Goal: Task Accomplishment & Management: Complete application form

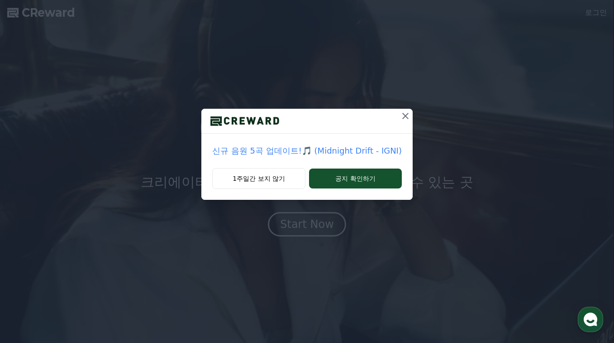
click at [400, 116] on icon at bounding box center [405, 115] width 11 height 11
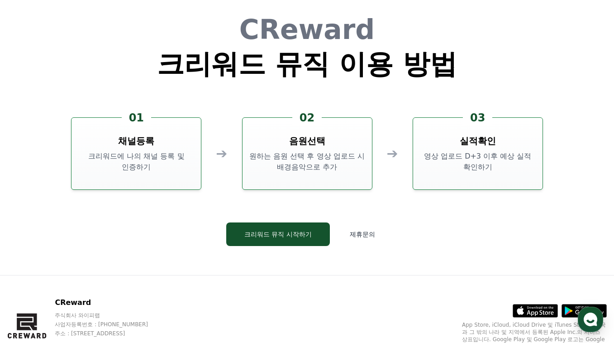
scroll to position [2452, 0]
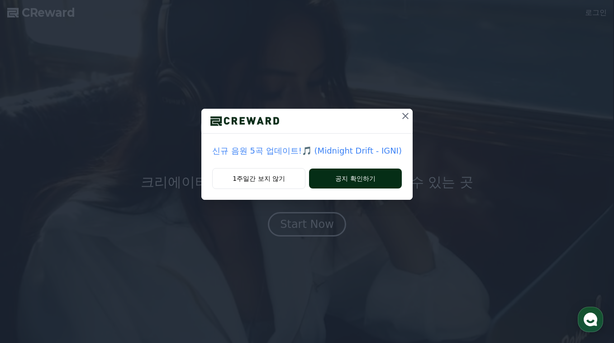
click at [362, 184] on button "공지 확인하기" at bounding box center [355, 178] width 93 height 20
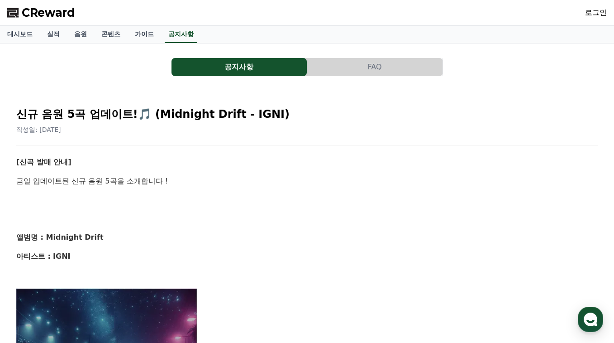
click at [222, 70] on button "공지사항" at bounding box center [239, 67] width 135 height 18
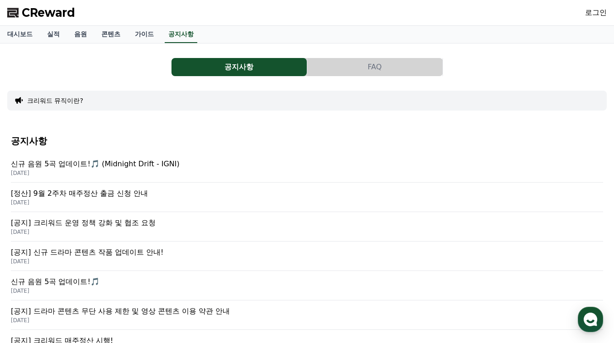
click at [122, 226] on p "[공지] 크리워드 운영 정책 강화 및 협조 요청" at bounding box center [307, 222] width 592 height 11
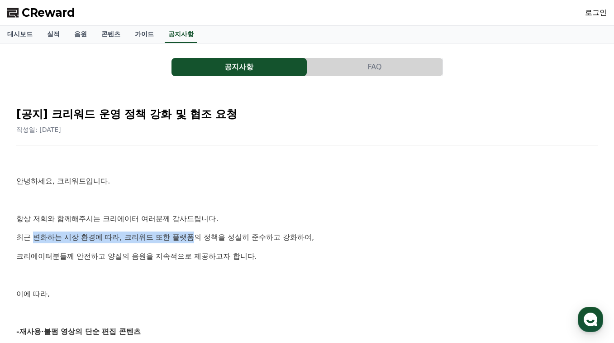
drag, startPoint x: 32, startPoint y: 239, endPoint x: 168, endPoint y: 235, distance: 136.3
click at [167, 235] on p "최근 변화하는 시장 환경에 따라, 크리워드 또한 플랫폼의 정책을 성실히 준수하고 강화하여," at bounding box center [307, 237] width 582 height 12
click at [168, 235] on p "최근 변화하는 시장 환경에 따라, 크리워드 또한 플랫폼의 정책을 성실히 준수하고 강화하여," at bounding box center [307, 237] width 582 height 12
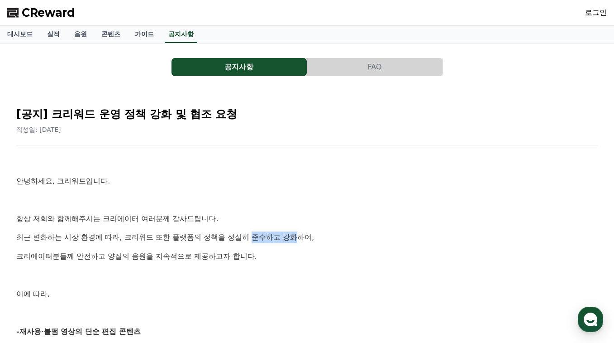
drag, startPoint x: 221, startPoint y: 237, endPoint x: 276, endPoint y: 237, distance: 54.3
click at [260, 237] on p "최근 변화하는 시장 환경에 따라, 크리워드 또한 플랫폼의 정책을 성실히 준수하고 강화하여," at bounding box center [307, 237] width 582 height 12
click at [276, 237] on p "최근 변화하는 시장 환경에 따라, 크리워드 또한 플랫폼의 정책을 성실히 준수하고 강화하여," at bounding box center [307, 237] width 582 height 12
drag, startPoint x: 77, startPoint y: 254, endPoint x: 181, endPoint y: 257, distance: 103.7
click at [180, 257] on p "크리에이터분들께 안전하고 양질의 음원을 지속적으로 제공하고자 합니다." at bounding box center [307, 256] width 582 height 12
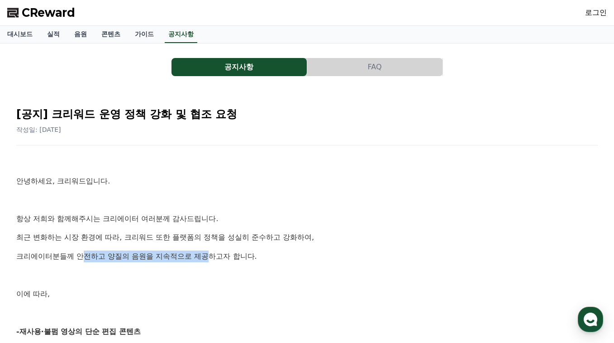
click at [181, 257] on p "크리에이터분들께 안전하고 양질의 음원을 지속적으로 제공하고자 합니다." at bounding box center [307, 256] width 582 height 12
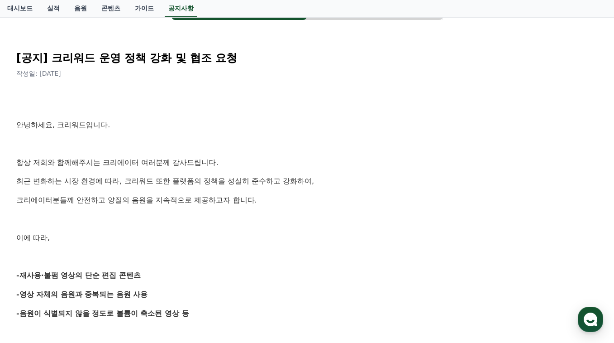
scroll to position [74, 0]
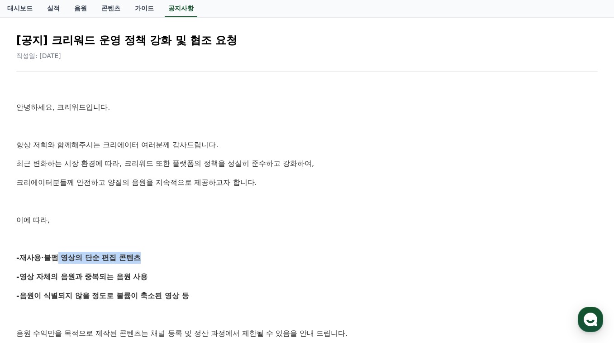
drag, startPoint x: 45, startPoint y: 258, endPoint x: 115, endPoint y: 257, distance: 70.2
click at [115, 257] on strong "-재사용·불펌 영상의 단순 편집 콘텐츠" at bounding box center [78, 257] width 124 height 9
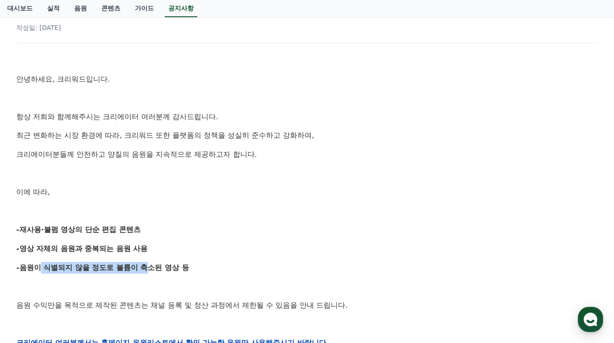
drag, startPoint x: 31, startPoint y: 267, endPoint x: 122, endPoint y: 270, distance: 90.6
click at [122, 270] on strong "-음원이 식별되지 않을 정도로 볼륨이 축소된 영상 등" at bounding box center [102, 267] width 173 height 9
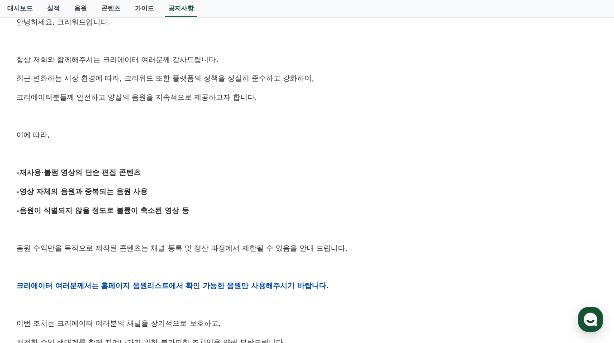
scroll to position [161, 0]
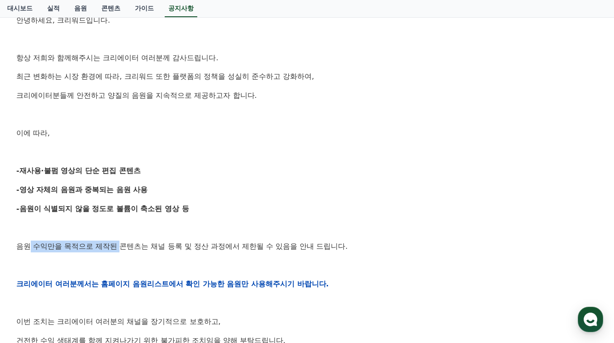
drag, startPoint x: 26, startPoint y: 247, endPoint x: 105, endPoint y: 250, distance: 78.8
click at [105, 250] on p "음원 수익만을 목적으로 제작된 콘텐츠는 채널 등록 및 정산 과정에서 제한될 수 있음을 안내 드립니다." at bounding box center [307, 246] width 582 height 12
click at [129, 250] on p "음원 수익만을 목적으로 제작된 콘텐츠는 채널 등록 및 정산 과정에서 제한될 수 있음을 안내 드립니다." at bounding box center [307, 246] width 582 height 12
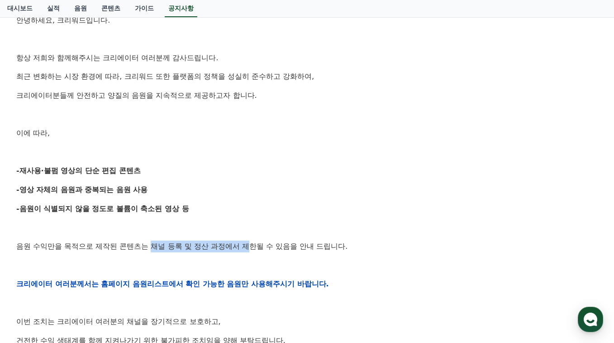
drag, startPoint x: 133, startPoint y: 247, endPoint x: 271, endPoint y: 246, distance: 138.5
click at [230, 246] on p "음원 수익만을 목적으로 제작된 콘텐츠는 채널 등록 및 정산 과정에서 제한될 수 있음을 안내 드립니다." at bounding box center [307, 246] width 582 height 12
click at [271, 246] on p "음원 수익만을 목적으로 제작된 콘텐츠는 채널 등록 및 정산 과정에서 제한될 수 있음을 안내 드립니다." at bounding box center [307, 246] width 582 height 12
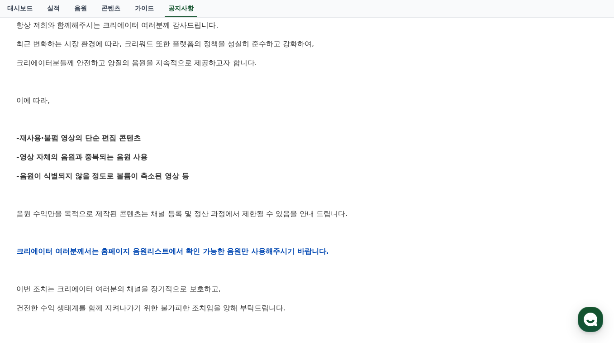
scroll to position [210, 0]
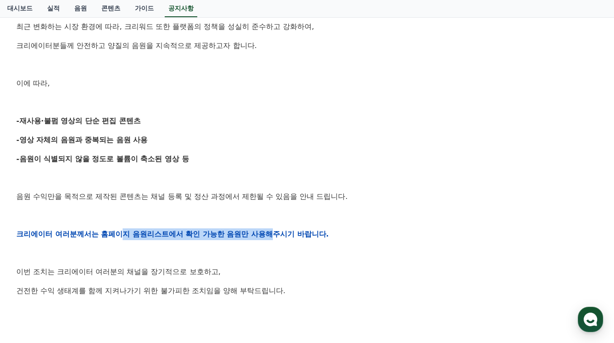
drag, startPoint x: 110, startPoint y: 233, endPoint x: 236, endPoint y: 235, distance: 126.3
click at [236, 235] on strong "크리에이터 여러분께서는 홈페이지 음원리스트에서 확인 가능한 음원만 사용해주시기 바랍니다." at bounding box center [172, 233] width 313 height 9
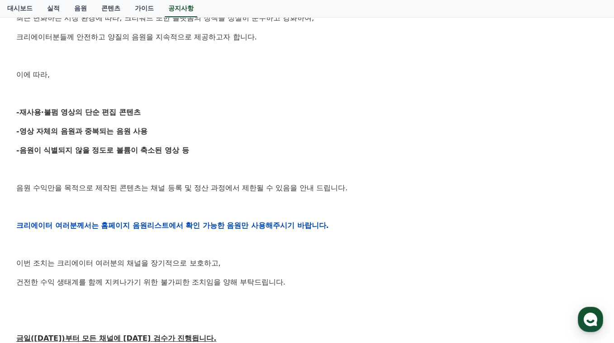
scroll to position [244, 0]
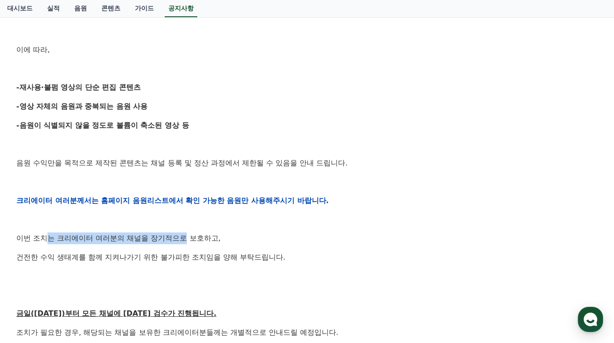
drag, startPoint x: 41, startPoint y: 238, endPoint x: 160, endPoint y: 237, distance: 119.5
click at [160, 237] on p "이번 조치는 크리에이터 여러분의 채널을 장기적으로 보호하고," at bounding box center [307, 238] width 582 height 12
click at [178, 237] on p "이번 조치는 크리에이터 여러분의 채널을 장기적으로 보호하고," at bounding box center [307, 238] width 582 height 12
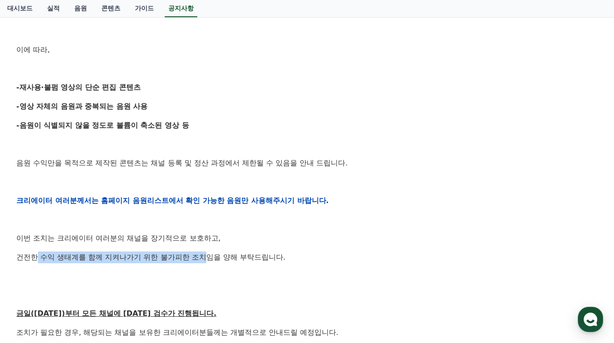
drag, startPoint x: 34, startPoint y: 259, endPoint x: 181, endPoint y: 257, distance: 146.7
click at [179, 257] on p "건전한 수익 생태계를 함께 지켜나가기 위한 불가피한 조치임을 양해 부탁드립니다." at bounding box center [307, 257] width 582 height 12
click at [181, 257] on p "건전한 수익 생태계를 함께 지켜나가기 위한 불가피한 조치임을 양해 부탁드립니다." at bounding box center [307, 257] width 582 height 12
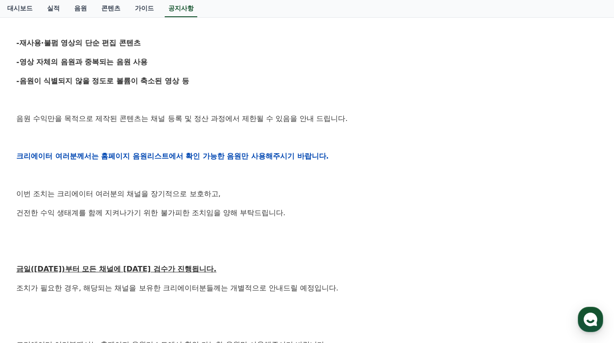
scroll to position [305, 0]
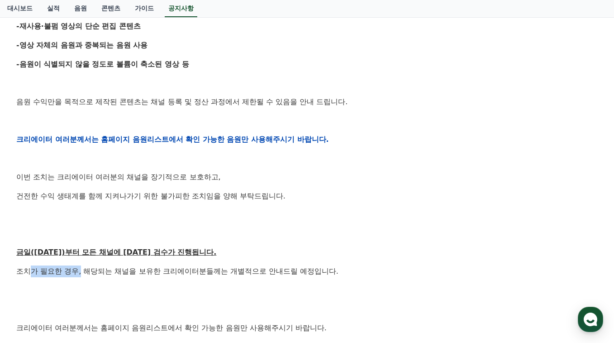
drag, startPoint x: 28, startPoint y: 272, endPoint x: 84, endPoint y: 271, distance: 56.6
click at [84, 271] on p "조치가 필요한 경우, 해당되는 채널을 보유한 크리에이터분들께는 개별적으로 안내드릴 예정입니다." at bounding box center [307, 271] width 582 height 12
drag, startPoint x: 73, startPoint y: 272, endPoint x: 126, endPoint y: 273, distance: 52.5
click at [126, 273] on p "조치가 필요한 경우, 해당되는 채널을 보유한 크리에이터분들께는 개별적으로 안내드릴 예정입니다." at bounding box center [307, 271] width 582 height 12
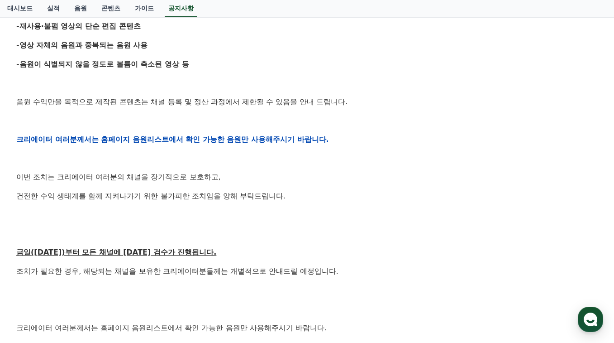
click at [136, 273] on p "조치가 필요한 경우, 해당되는 채널을 보유한 크리에이터분들께는 개별적으로 안내드릴 예정입니다." at bounding box center [307, 271] width 582 height 12
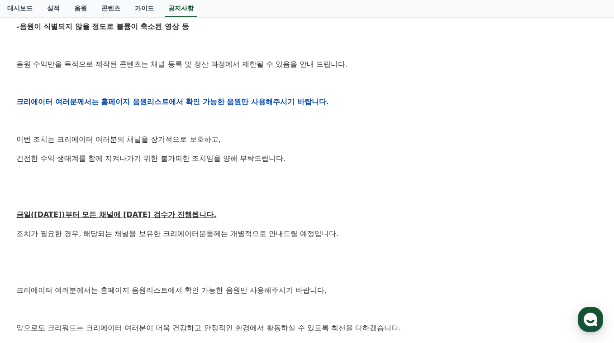
scroll to position [344, 0]
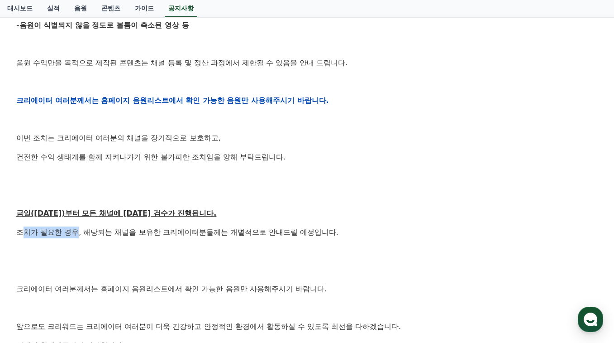
drag, startPoint x: 19, startPoint y: 232, endPoint x: 68, endPoint y: 231, distance: 48.4
click at [67, 231] on p "조치가 필요한 경우, 해당되는 채널을 보유한 크리에이터분들께는 개별적으로 안내드릴 예정입니다." at bounding box center [307, 232] width 582 height 12
click at [85, 231] on p "조치가 필요한 경우, 해당되는 채널을 보유한 크리에이터분들께는 개별적으로 안내드릴 예정입니다." at bounding box center [307, 232] width 582 height 12
drag, startPoint x: 82, startPoint y: 232, endPoint x: 141, endPoint y: 231, distance: 59.3
click at [141, 231] on p "조치가 필요한 경우, 해당되는 채널을 보유한 크리에이터분들께는 개별적으로 안내드릴 예정입니다." at bounding box center [307, 232] width 582 height 12
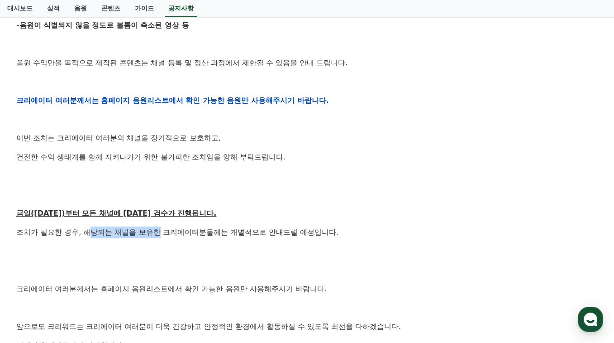
click at [141, 231] on p "조치가 필요한 경우, 해당되는 채널을 보유한 크리에이터분들께는 개별적으로 안내드릴 예정입니다." at bounding box center [307, 232] width 582 height 12
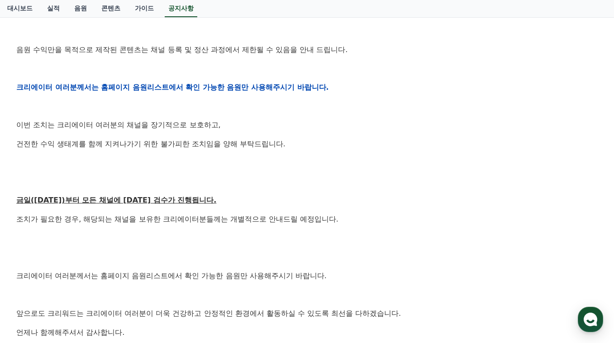
scroll to position [372, 0]
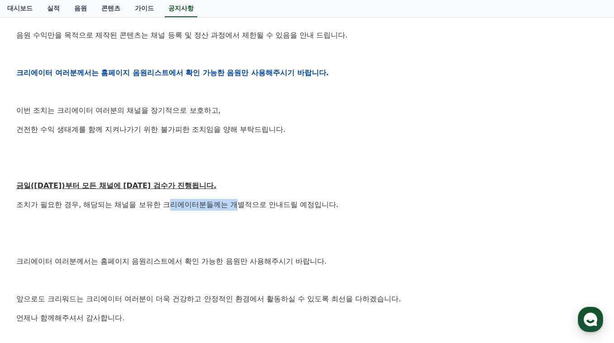
drag, startPoint x: 146, startPoint y: 204, endPoint x: 206, endPoint y: 204, distance: 59.7
click at [206, 204] on p "조치가 필요한 경우, 해당되는 채널을 보유한 크리에이터분들께는 개별적으로 안내드릴 예정입니다." at bounding box center [307, 205] width 582 height 12
click at [208, 204] on p "조치가 필요한 경우, 해당되는 채널을 보유한 크리에이터분들께는 개별적으로 안내드릴 예정입니다." at bounding box center [307, 205] width 582 height 12
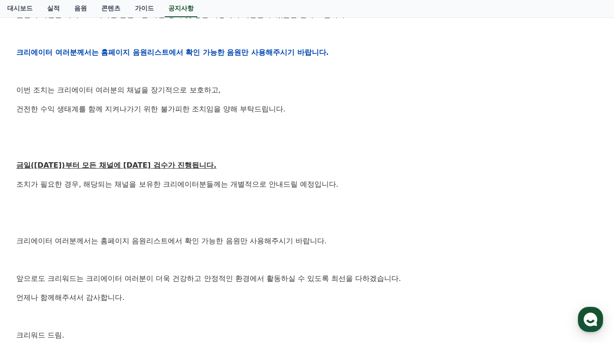
scroll to position [392, 0]
drag, startPoint x: 95, startPoint y: 241, endPoint x: 181, endPoint y: 240, distance: 86.0
click at [181, 240] on p "크리에이터 여러분께서는 홈페이지 음원리스트에서 확인 가능한 음원만 사용해주시기 바랍니다." at bounding box center [307, 241] width 582 height 12
click at [224, 242] on p "크리에이터 여러분께서는 홈페이지 음원리스트에서 확인 가능한 음원만 사용해주시기 바랍니다." at bounding box center [307, 241] width 582 height 12
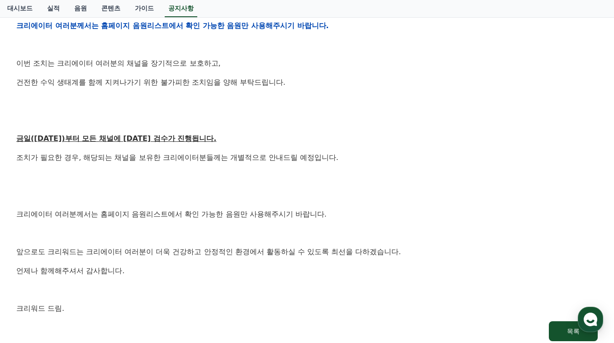
scroll to position [424, 0]
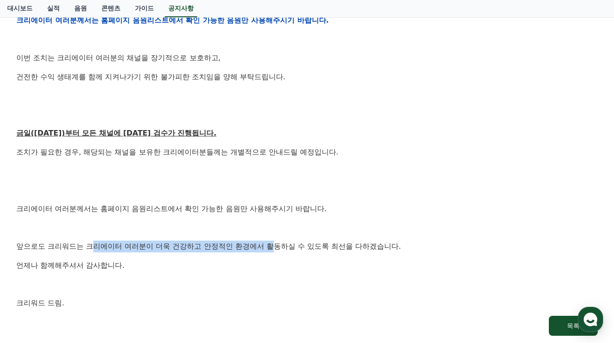
drag, startPoint x: 85, startPoint y: 245, endPoint x: 239, endPoint y: 246, distance: 154.3
click at [239, 246] on p "앞으로도 크리워드는 크리에이터 여러분이 더욱 건강하고 안정적인 환경에서 활동하실 수 있도록 최선을 다하겠습니다." at bounding box center [307, 246] width 582 height 12
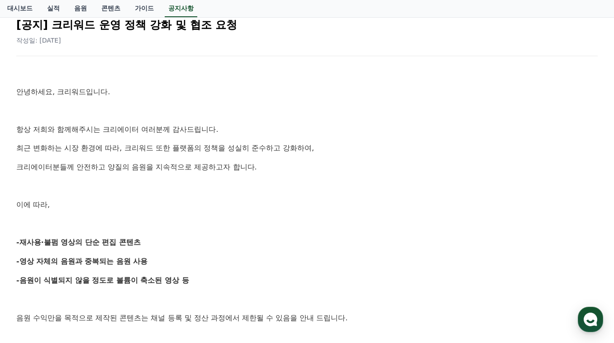
scroll to position [0, 0]
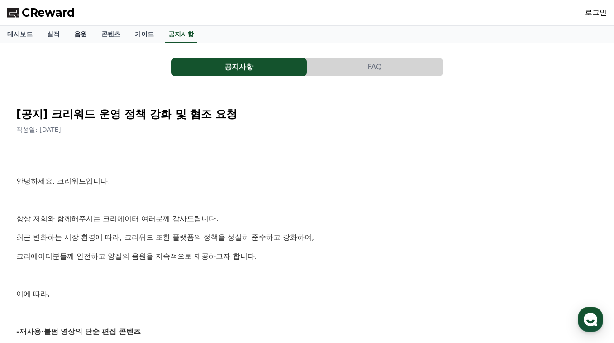
click at [75, 34] on link "음원" at bounding box center [80, 34] width 27 height 17
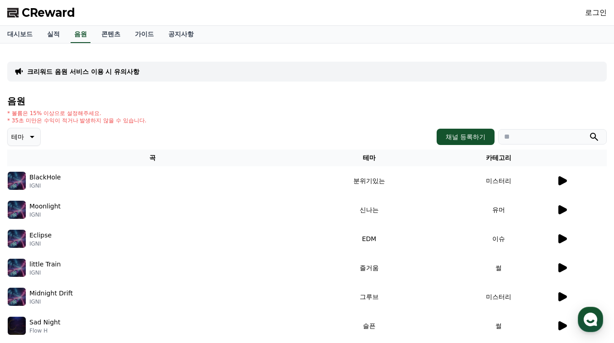
click at [568, 179] on div at bounding box center [582, 180] width 50 height 11
click at [566, 180] on icon at bounding box center [563, 180] width 9 height 9
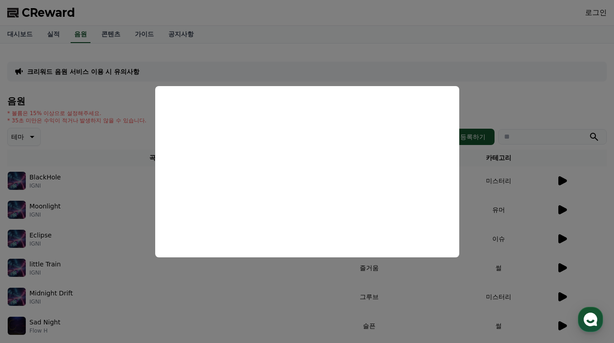
click at [564, 206] on button "close modal" at bounding box center [307, 171] width 614 height 343
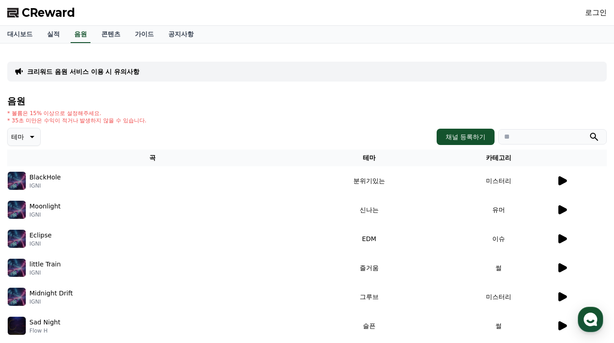
click at [564, 206] on icon at bounding box center [562, 209] width 11 height 11
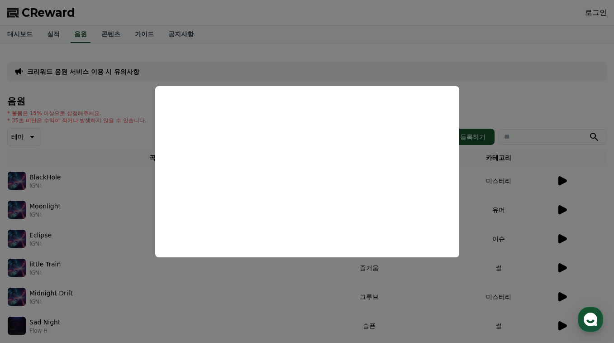
click at [565, 239] on button "close modal" at bounding box center [307, 171] width 614 height 343
click at [565, 239] on icon at bounding box center [563, 238] width 9 height 9
click at [594, 242] on button "close modal" at bounding box center [307, 171] width 614 height 343
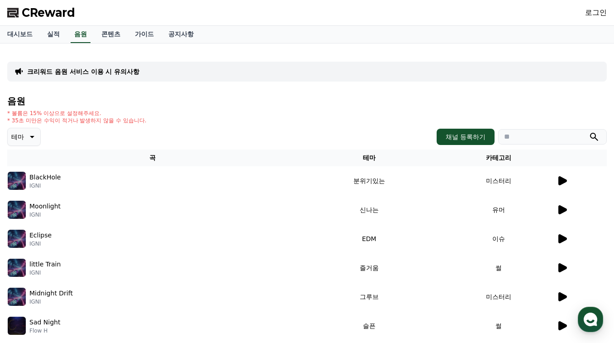
click at [560, 267] on icon at bounding box center [563, 267] width 9 height 9
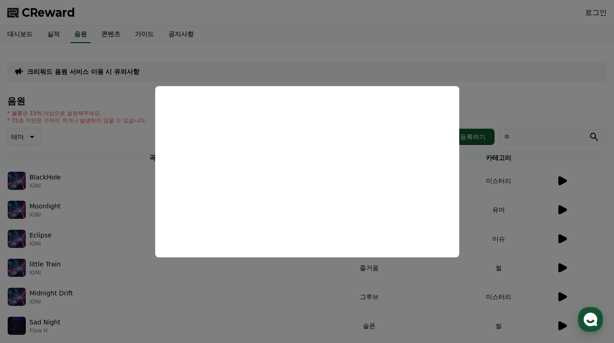
click at [569, 284] on button "close modal" at bounding box center [307, 171] width 614 height 343
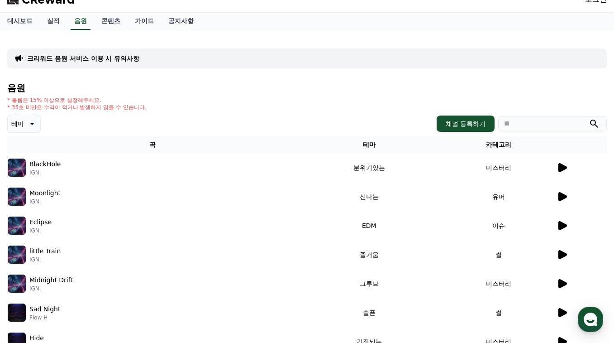
scroll to position [29, 0]
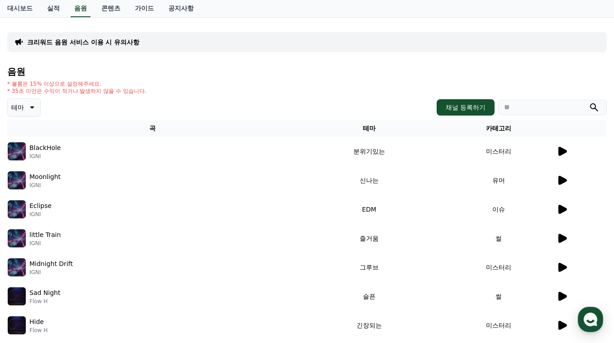
click at [562, 268] on icon at bounding box center [563, 267] width 9 height 9
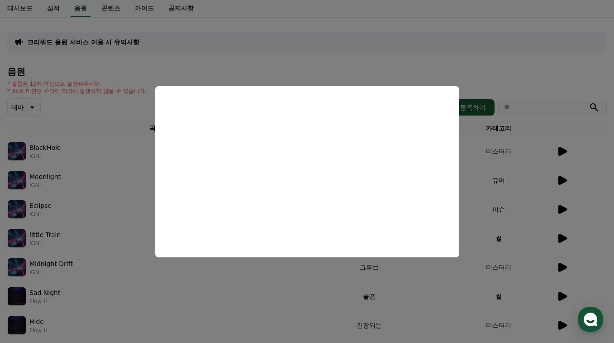
click at [567, 296] on button "close modal" at bounding box center [307, 171] width 614 height 343
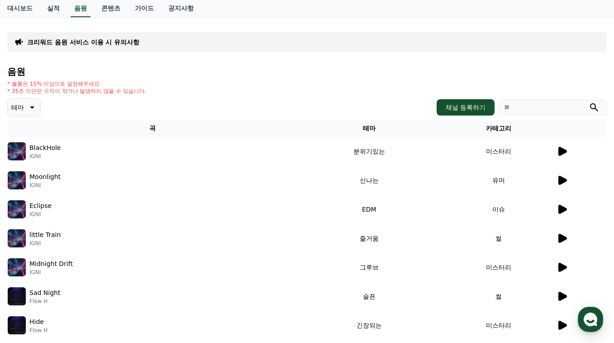
click at [565, 296] on icon at bounding box center [563, 295] width 9 height 9
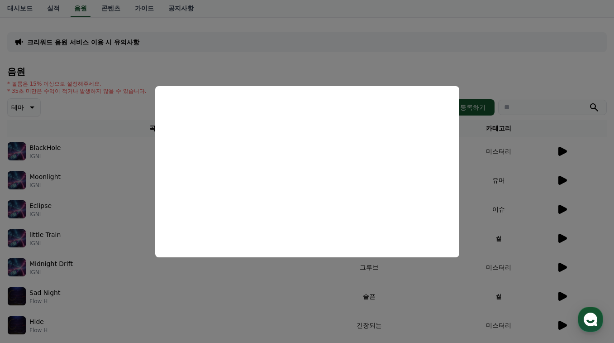
click at [592, 253] on button "close modal" at bounding box center [307, 171] width 614 height 343
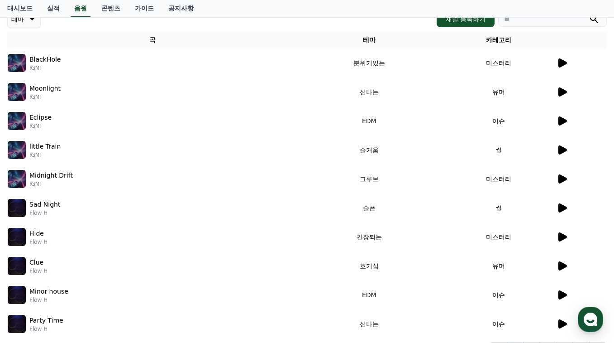
scroll to position [134, 0]
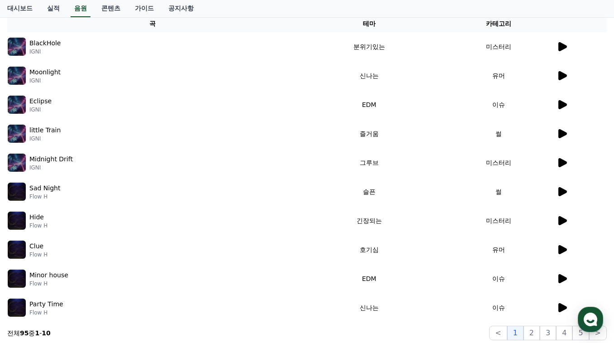
click at [565, 219] on icon at bounding box center [563, 220] width 9 height 9
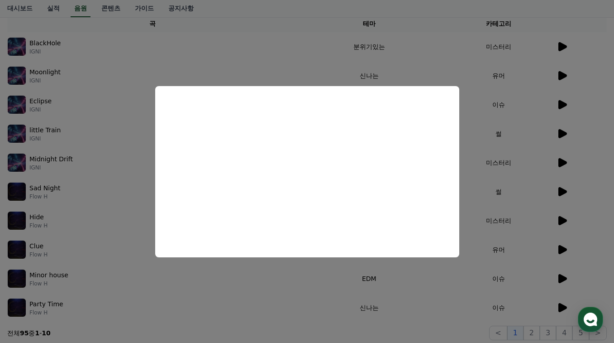
click at [558, 251] on button "close modal" at bounding box center [307, 171] width 614 height 343
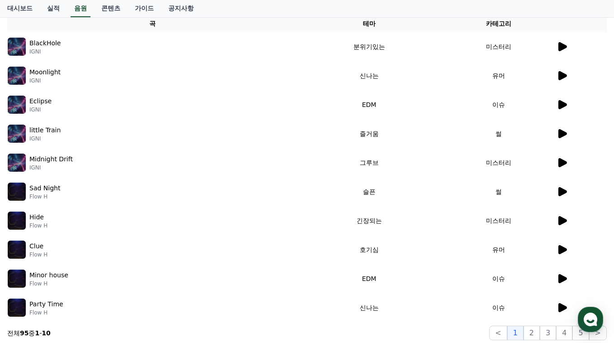
click at [560, 249] on icon at bounding box center [563, 249] width 9 height 9
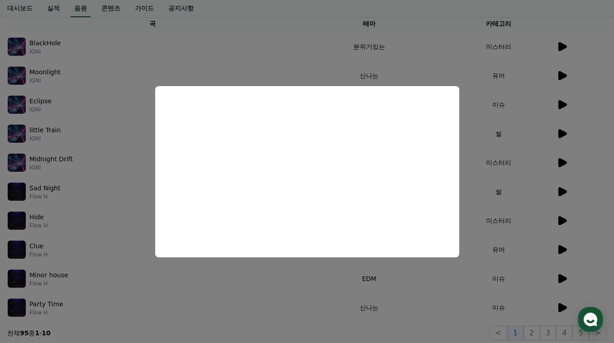
click at [563, 281] on button "close modal" at bounding box center [307, 171] width 614 height 343
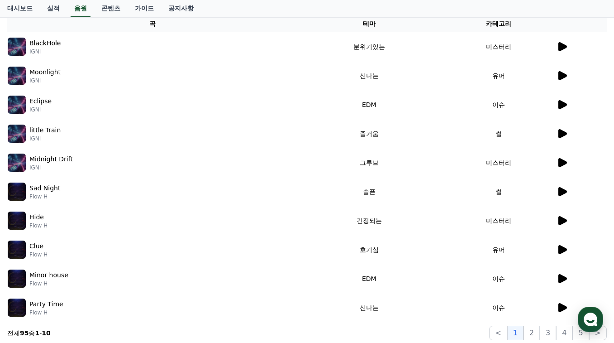
click at [564, 279] on icon at bounding box center [563, 278] width 9 height 9
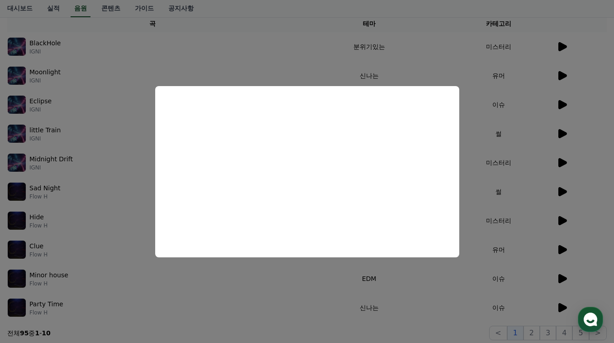
click at [557, 308] on button "close modal" at bounding box center [307, 171] width 614 height 343
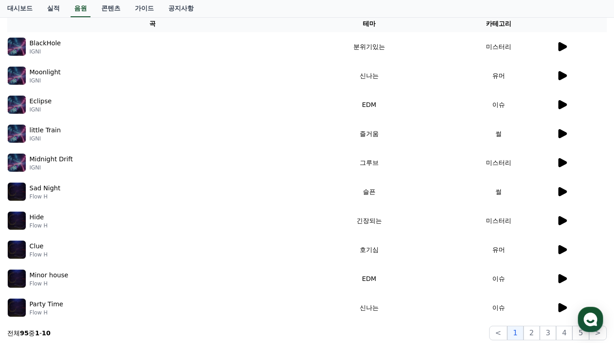
click at [559, 307] on icon at bounding box center [563, 307] width 9 height 9
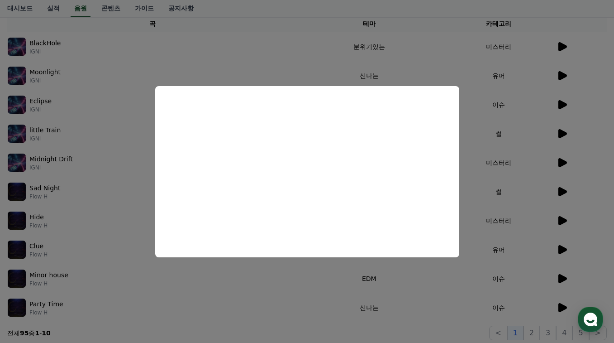
click at [591, 174] on button "close modal" at bounding box center [307, 171] width 614 height 343
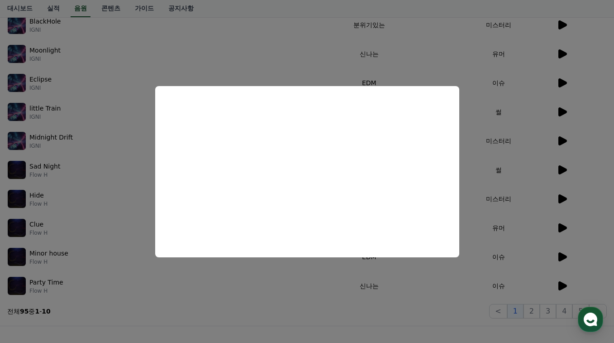
scroll to position [251, 0]
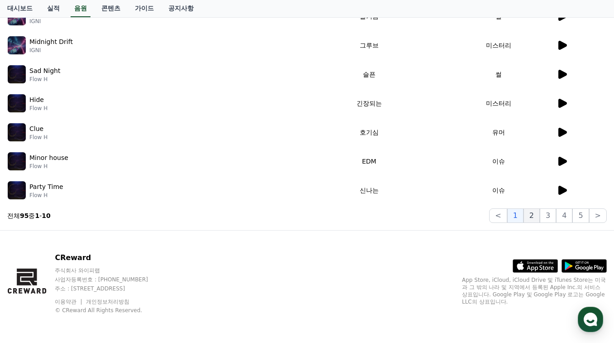
click at [536, 218] on button "2" at bounding box center [532, 215] width 16 height 14
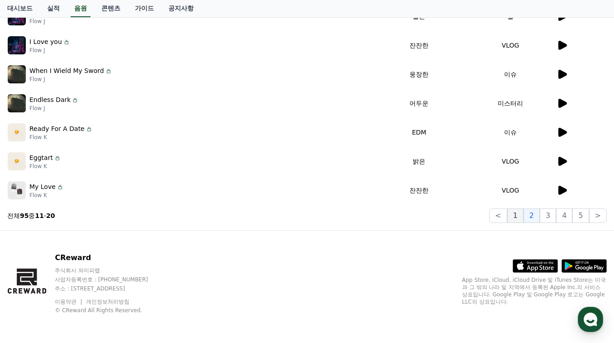
scroll to position [71, 0]
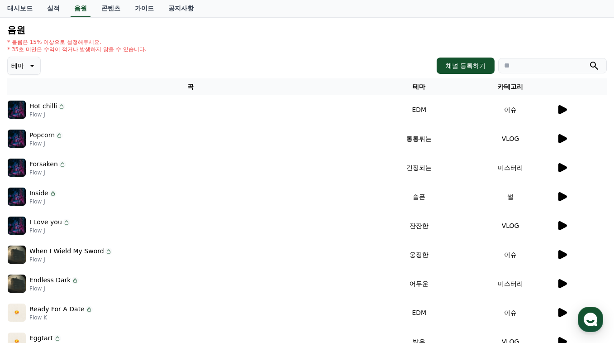
click at [26, 64] on icon at bounding box center [31, 65] width 11 height 11
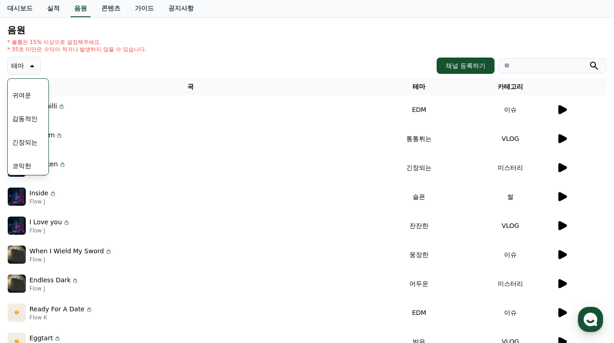
scroll to position [373, 0]
click at [24, 162] on button "코믹한" at bounding box center [22, 164] width 26 height 20
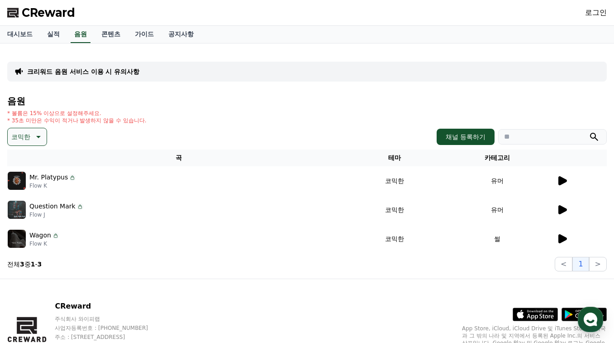
click at [558, 181] on icon at bounding box center [562, 180] width 11 height 11
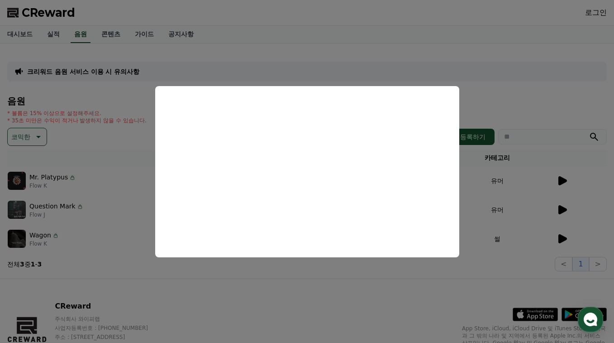
click at [564, 204] on button "close modal" at bounding box center [307, 171] width 614 height 343
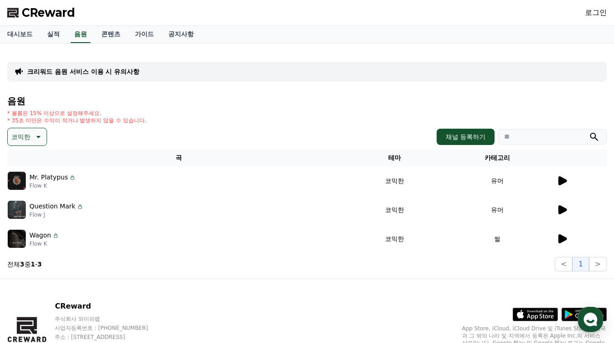
click at [564, 214] on icon at bounding box center [562, 209] width 11 height 11
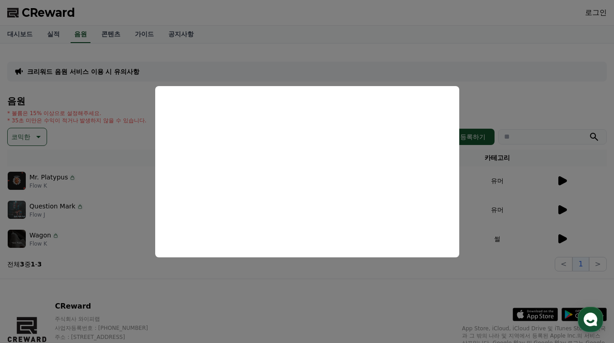
click at [566, 240] on button "close modal" at bounding box center [307, 171] width 614 height 343
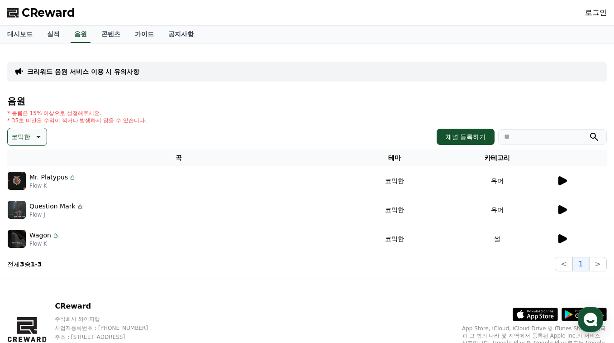
click at [565, 240] on icon at bounding box center [563, 238] width 9 height 9
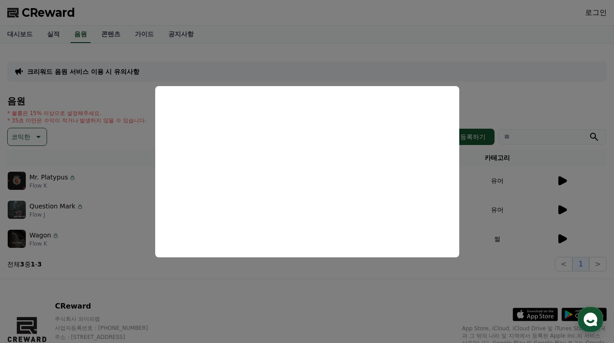
click at [415, 291] on button "close modal" at bounding box center [307, 171] width 614 height 343
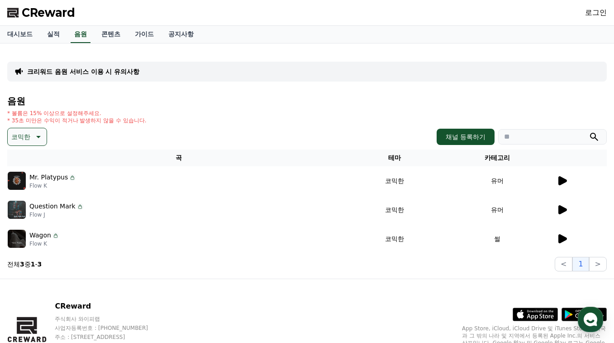
click at [561, 177] on icon at bounding box center [563, 180] width 9 height 9
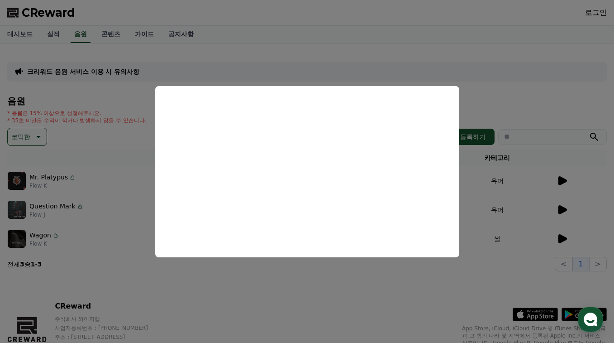
click at [275, 275] on button "close modal" at bounding box center [307, 171] width 614 height 343
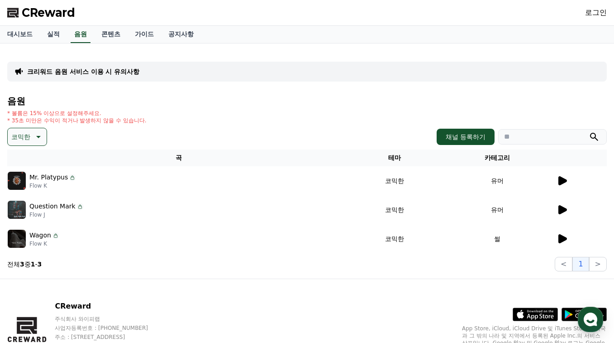
click at [563, 182] on icon at bounding box center [563, 180] width 9 height 9
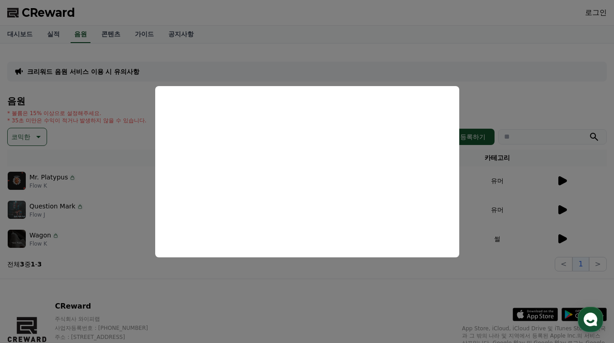
click at [262, 277] on button "close modal" at bounding box center [307, 171] width 614 height 343
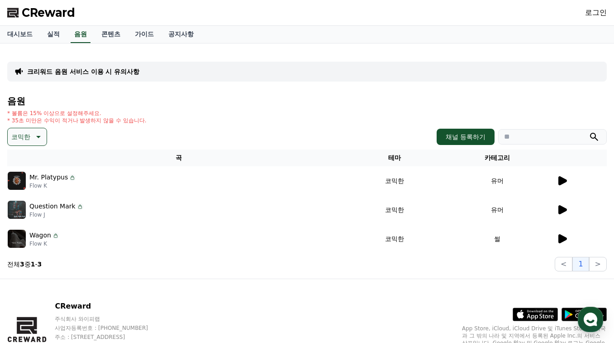
click at [559, 210] on icon at bounding box center [563, 209] width 9 height 9
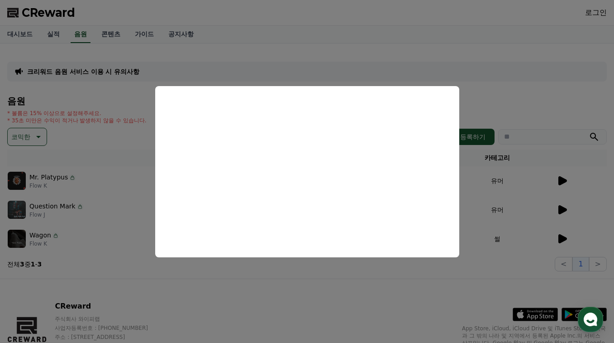
click at [545, 240] on button "close modal" at bounding box center [307, 171] width 614 height 343
click at [560, 239] on icon at bounding box center [563, 238] width 9 height 9
click at [100, 170] on button "close modal" at bounding box center [307, 171] width 614 height 343
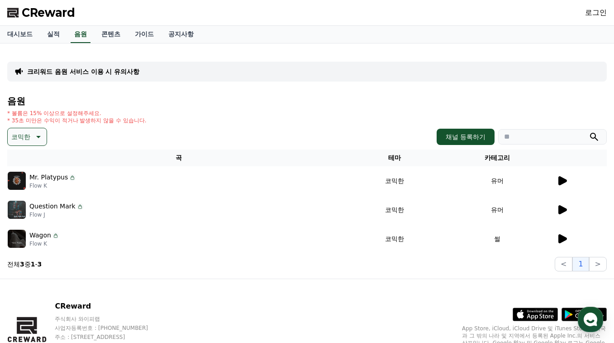
click at [29, 144] on button "코믹한" at bounding box center [27, 137] width 40 height 18
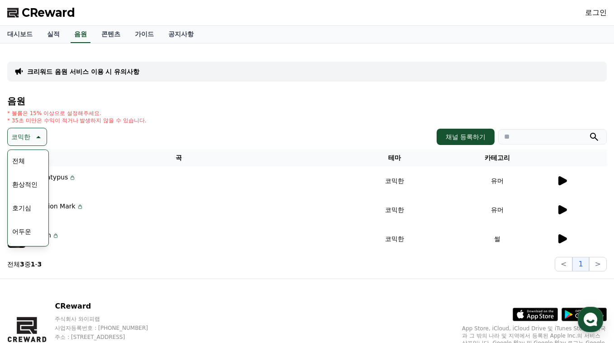
click at [29, 186] on button "환상적인" at bounding box center [25, 184] width 33 height 20
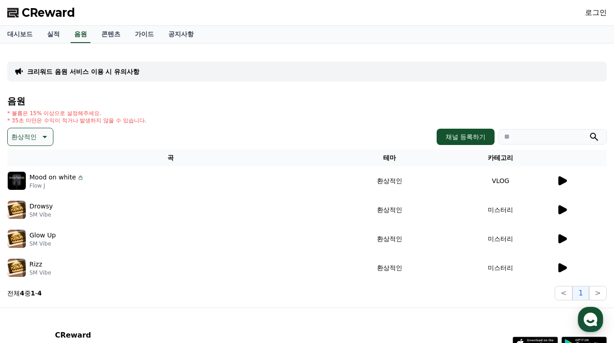
click at [560, 180] on icon at bounding box center [563, 180] width 9 height 9
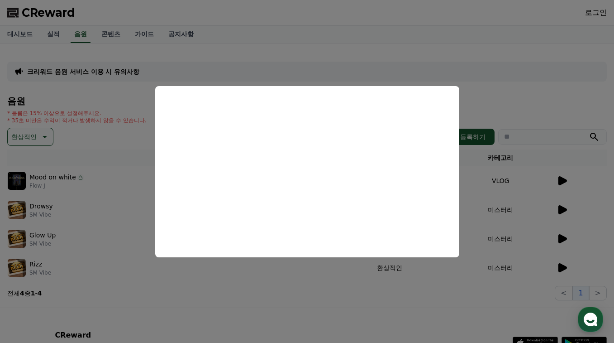
click at [567, 215] on button "close modal" at bounding box center [307, 171] width 614 height 343
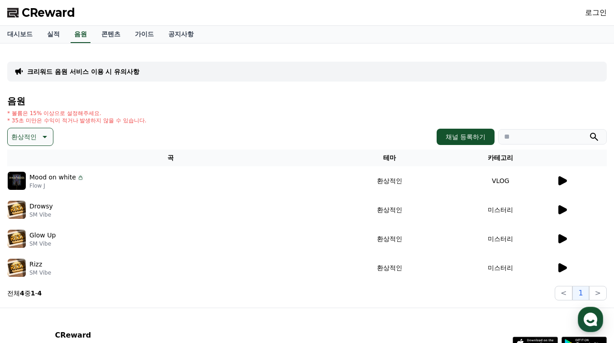
click at [565, 213] on icon at bounding box center [562, 209] width 11 height 11
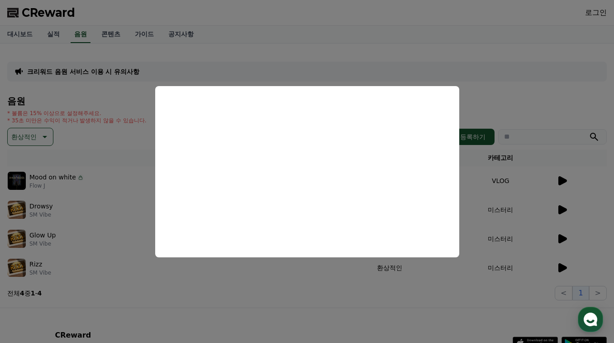
click at [558, 237] on button "close modal" at bounding box center [307, 171] width 614 height 343
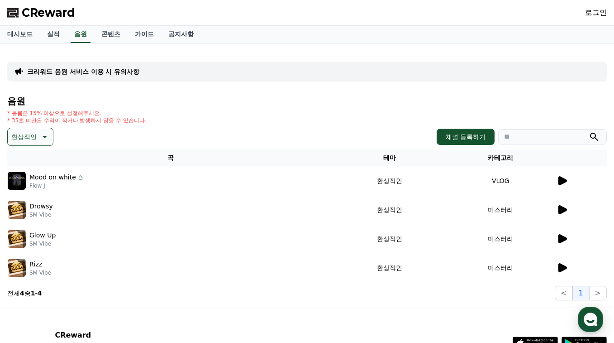
click at [559, 237] on icon at bounding box center [563, 238] width 9 height 9
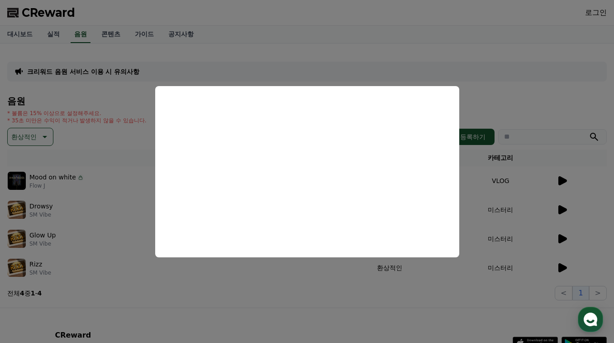
click at [558, 267] on button "close modal" at bounding box center [307, 171] width 614 height 343
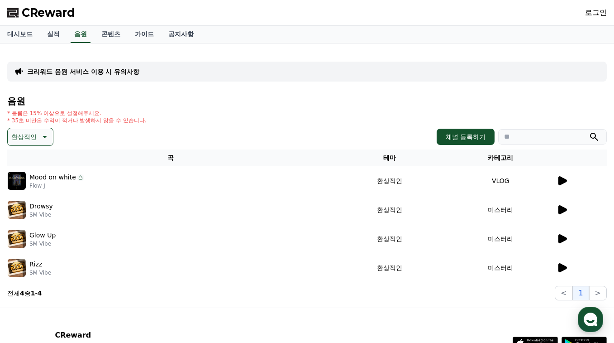
click at [563, 270] on icon at bounding box center [563, 267] width 9 height 9
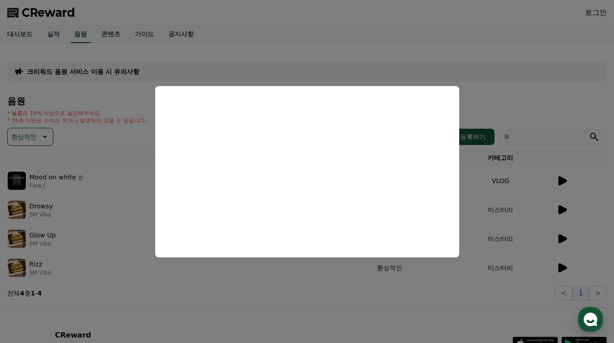
click at [29, 139] on button "close modal" at bounding box center [307, 171] width 614 height 343
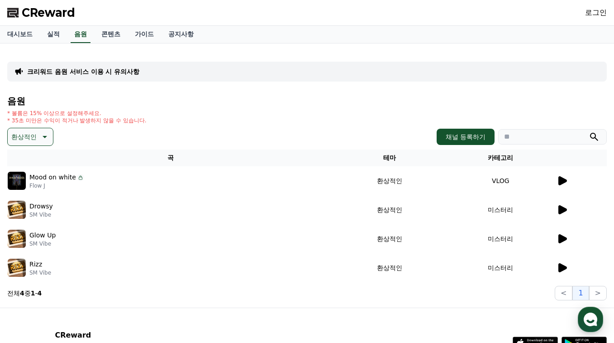
click at [33, 138] on p "환상적인" at bounding box center [23, 136] width 25 height 13
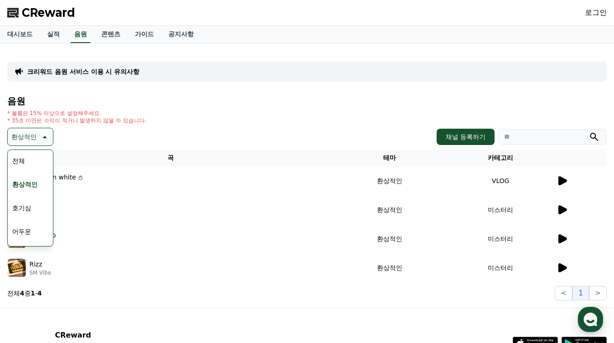
click at [27, 210] on button "호기심" at bounding box center [22, 208] width 26 height 20
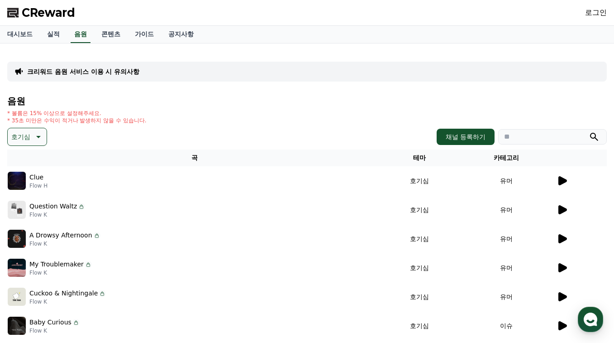
click at [561, 181] on icon at bounding box center [563, 180] width 9 height 9
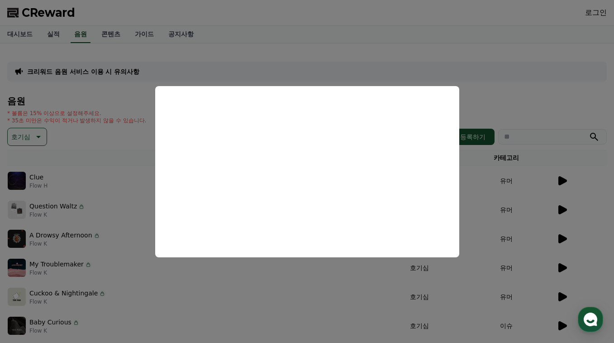
click at [563, 209] on button "close modal" at bounding box center [307, 171] width 614 height 343
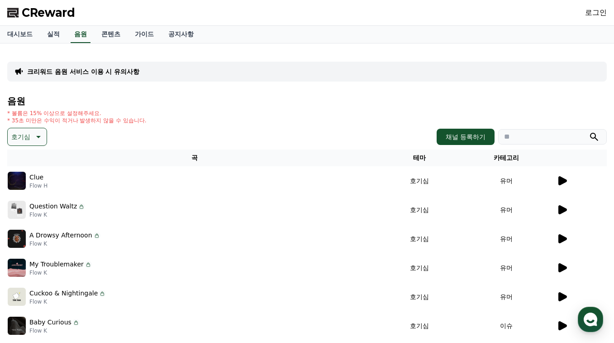
click at [563, 214] on icon at bounding box center [562, 209] width 11 height 11
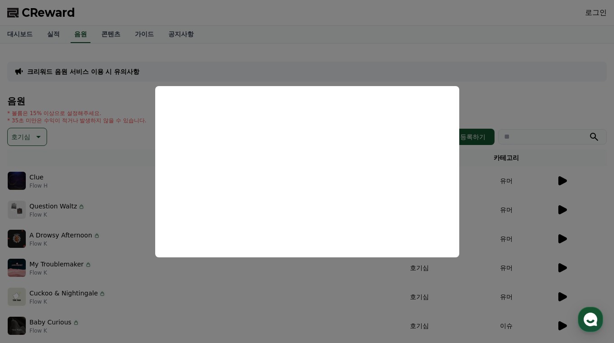
click at [354, 291] on button "close modal" at bounding box center [307, 171] width 614 height 343
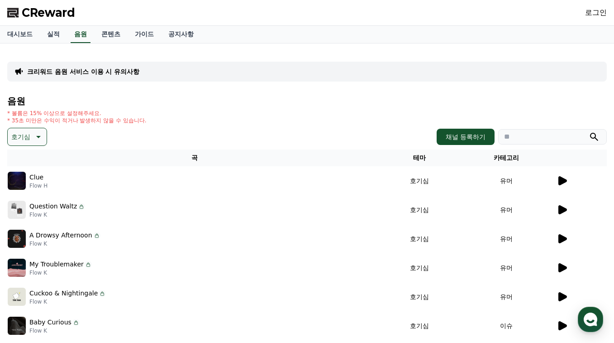
click at [567, 238] on icon at bounding box center [563, 238] width 9 height 9
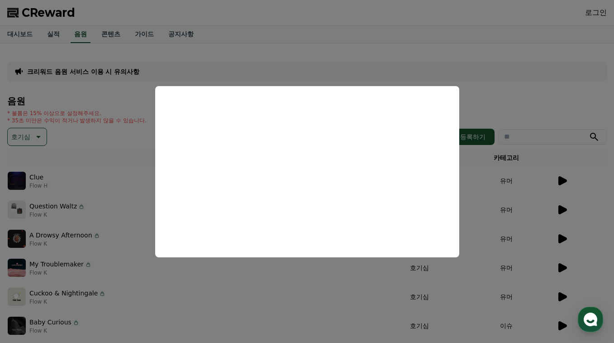
click at [576, 239] on button "close modal" at bounding box center [307, 171] width 614 height 343
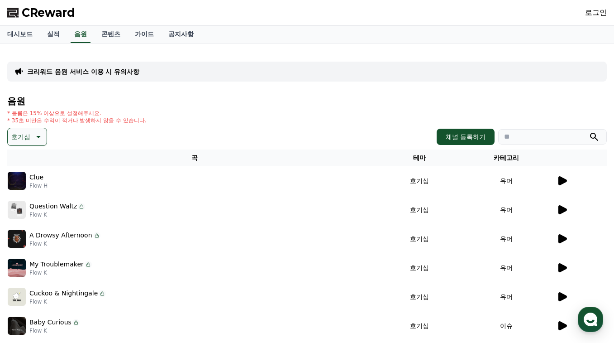
click at [563, 263] on icon at bounding box center [562, 267] width 11 height 11
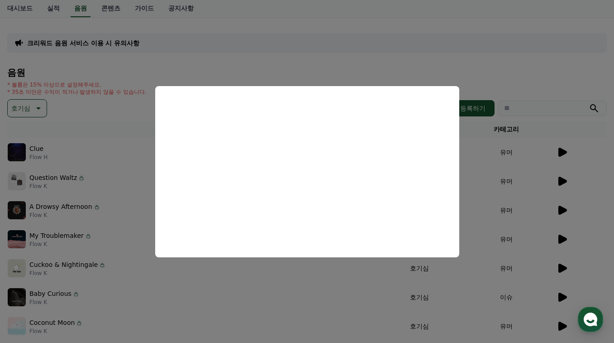
scroll to position [31, 0]
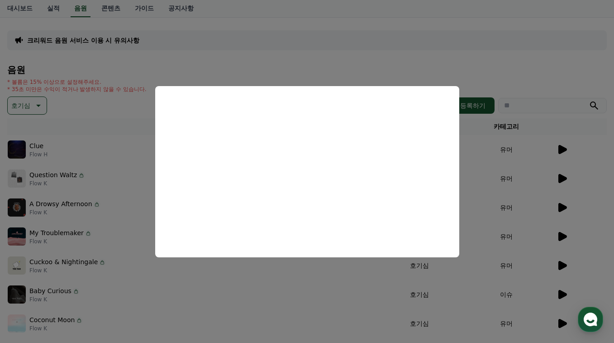
click at [571, 260] on button "close modal" at bounding box center [307, 171] width 614 height 343
click at [565, 263] on icon at bounding box center [563, 265] width 9 height 9
click at [567, 292] on button "close modal" at bounding box center [307, 171] width 614 height 343
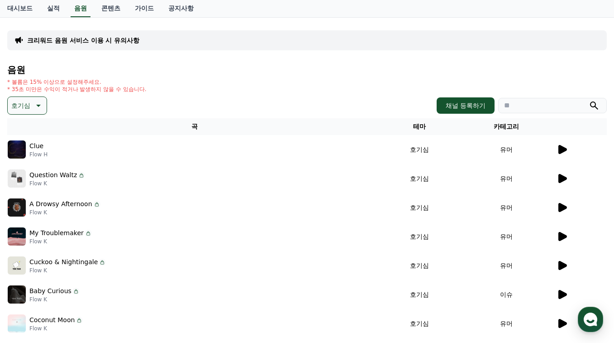
click at [564, 294] on icon at bounding box center [563, 294] width 9 height 9
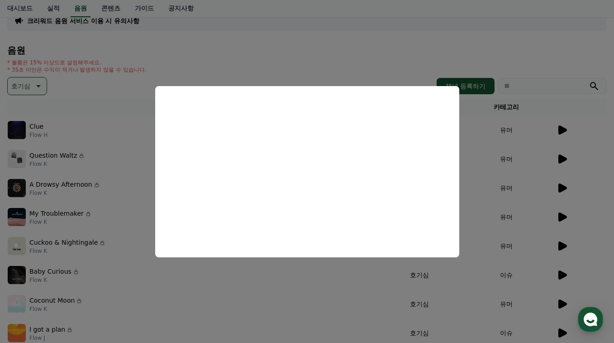
scroll to position [53, 0]
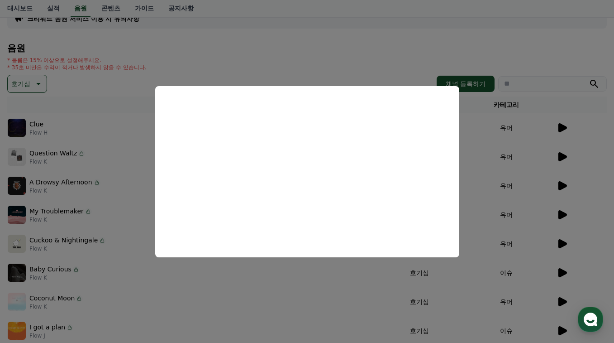
click at [563, 301] on button "close modal" at bounding box center [307, 171] width 614 height 343
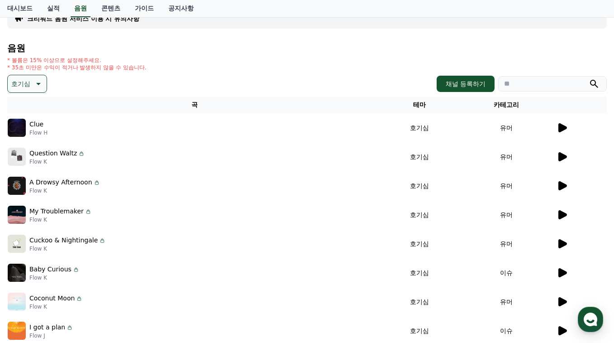
click at [563, 302] on icon at bounding box center [563, 301] width 9 height 9
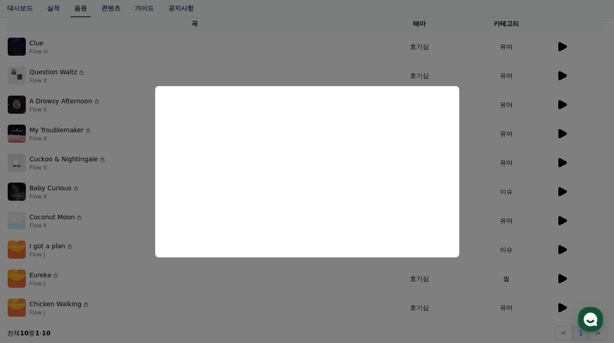
scroll to position [150, 0]
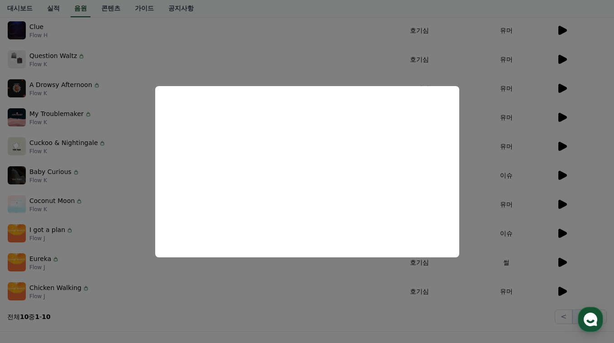
click at [570, 234] on button "close modal" at bounding box center [307, 171] width 614 height 343
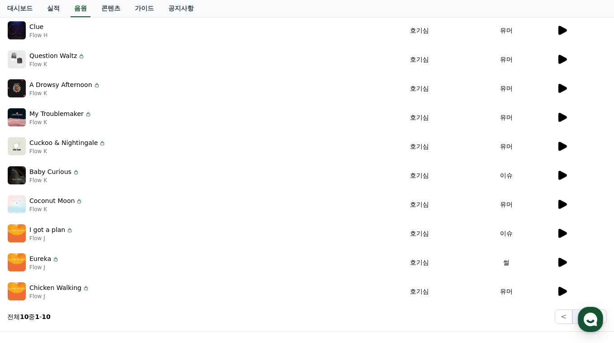
click at [557, 235] on icon at bounding box center [562, 233] width 11 height 11
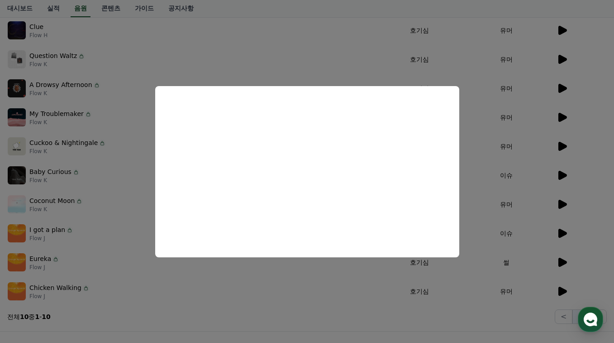
click at [320, 308] on button "close modal" at bounding box center [307, 171] width 614 height 343
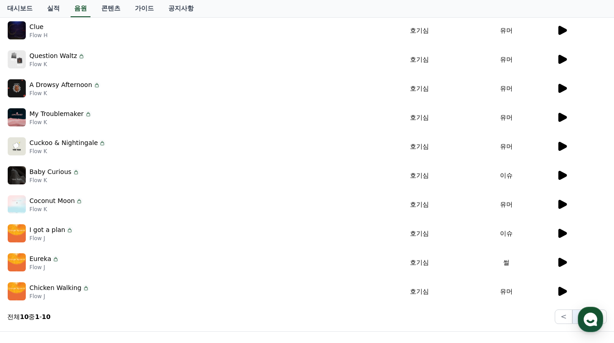
click at [559, 261] on icon at bounding box center [563, 262] width 9 height 9
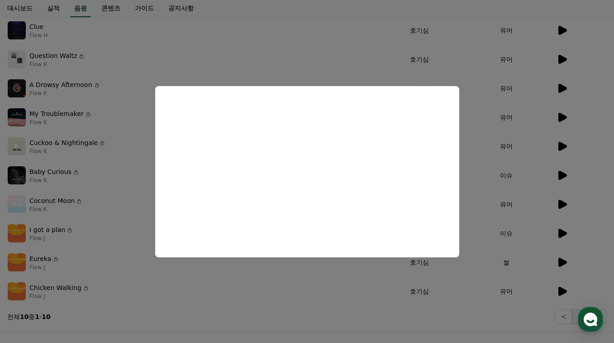
click at [245, 60] on button "close modal" at bounding box center [307, 171] width 614 height 343
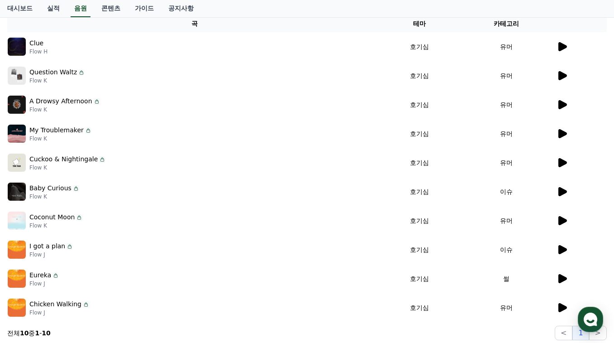
scroll to position [0, 0]
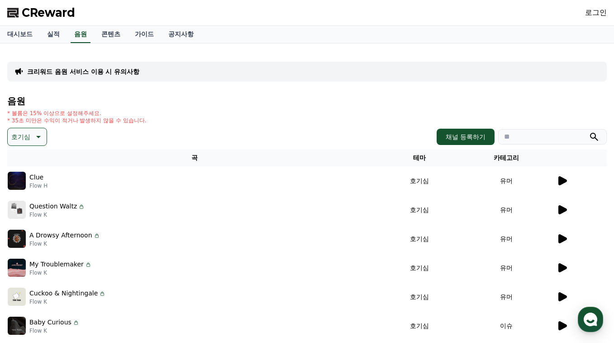
click at [600, 12] on link "로그인" at bounding box center [596, 12] width 22 height 11
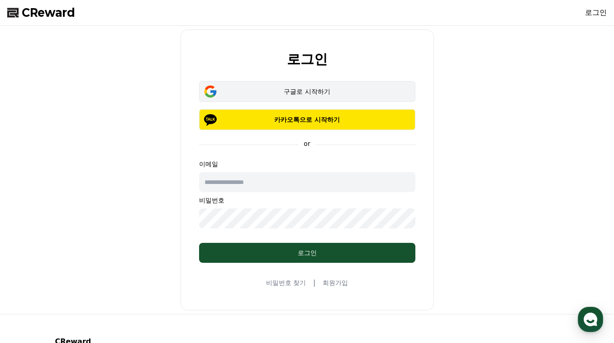
click at [310, 92] on div "구글로 시작하기" at bounding box center [307, 91] width 190 height 9
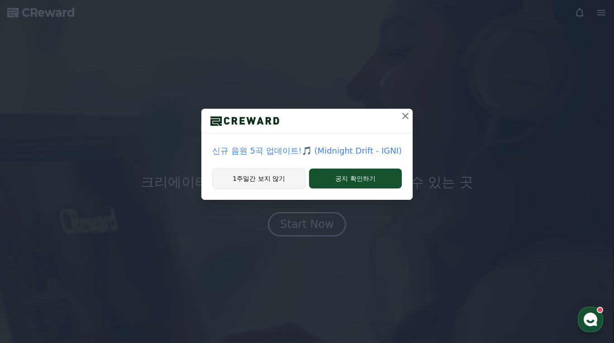
click at [265, 180] on button "1주일간 보지 않기" at bounding box center [258, 178] width 93 height 21
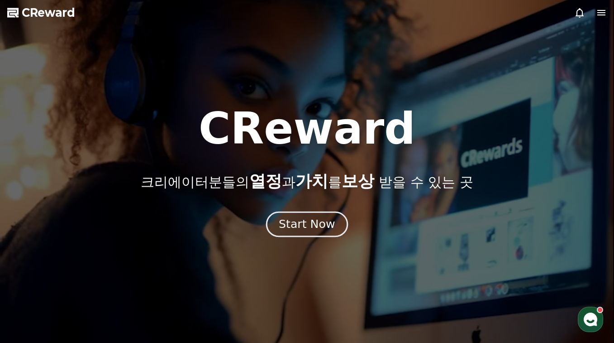
click at [312, 222] on div "Start Now" at bounding box center [307, 223] width 56 height 15
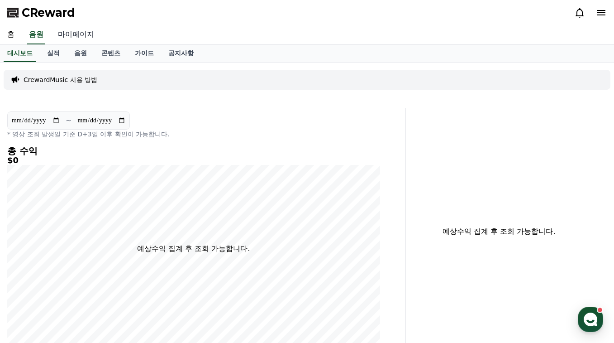
click at [72, 36] on link "마이페이지" at bounding box center [76, 34] width 51 height 19
select select "**********"
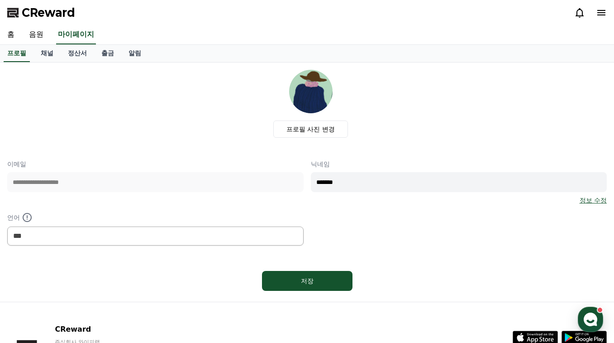
click at [609, 13] on div "CReward" at bounding box center [307, 12] width 614 height 25
click at [606, 14] on icon at bounding box center [601, 12] width 11 height 11
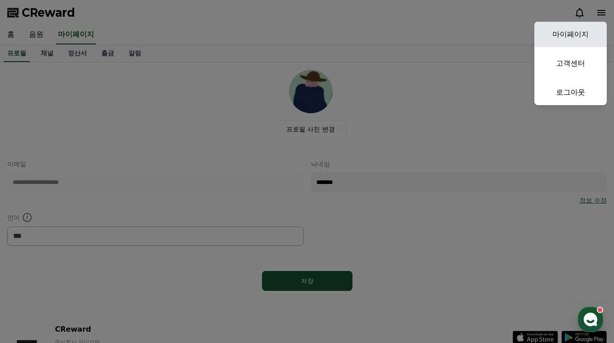
click at [585, 33] on link "마이페이지" at bounding box center [571, 34] width 72 height 25
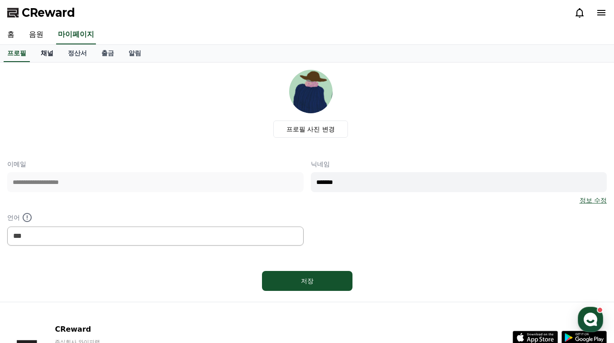
click at [34, 57] on link "채널" at bounding box center [46, 53] width 27 height 17
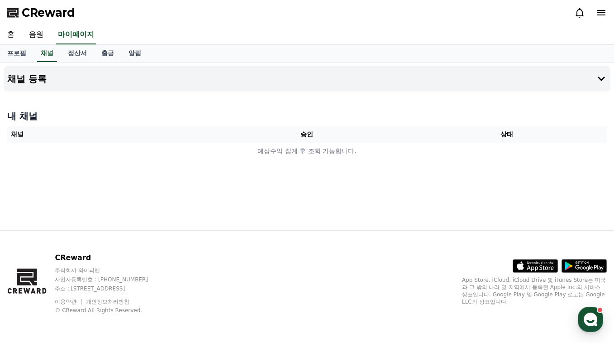
click at [612, 113] on div "채널 등록 내 채널 채널 승인 상태 예상수익 집계 후 조회 가능합니다." at bounding box center [307, 145] width 614 height 167
click at [25, 81] on h4 "채널 등록" at bounding box center [26, 79] width 39 height 10
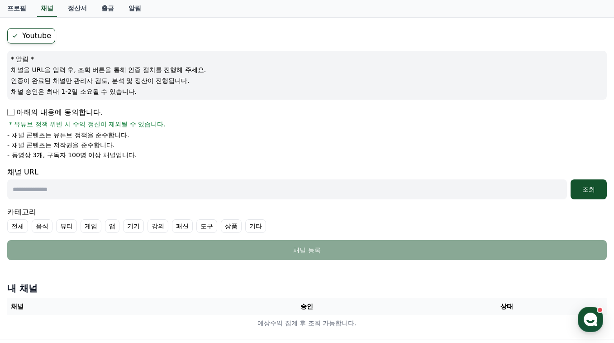
scroll to position [163, 0]
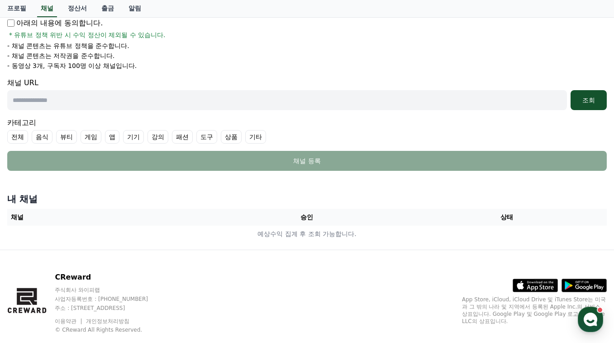
click at [49, 100] on input "text" at bounding box center [287, 100] width 560 height 20
paste input "**********"
type input "**********"
click at [14, 141] on label "전체" at bounding box center [17, 137] width 21 height 14
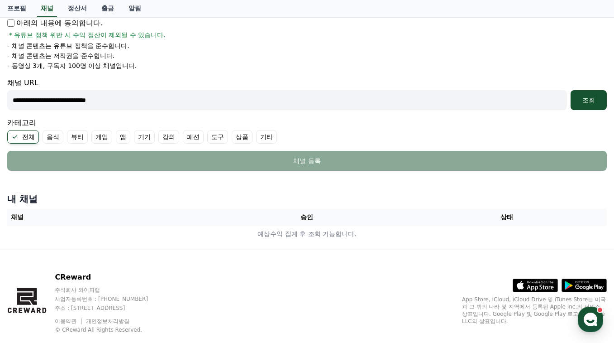
click at [256, 139] on label "기타" at bounding box center [266, 137] width 21 height 14
click at [29, 141] on label "전체" at bounding box center [23, 137] width 32 height 14
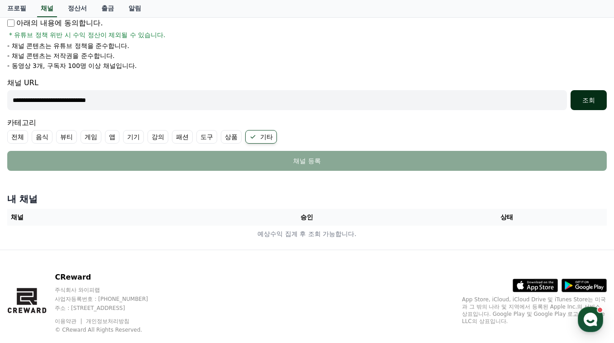
click at [586, 104] on div "조회" at bounding box center [588, 99] width 29 height 9
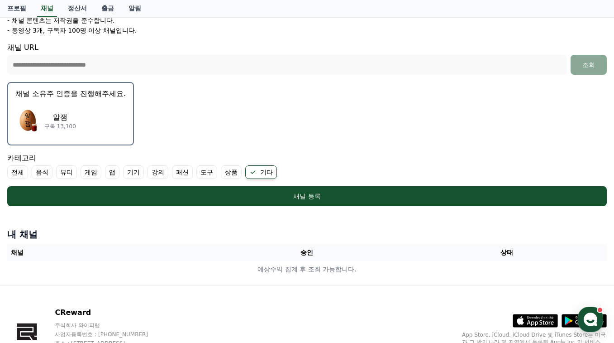
scroll to position [225, 0]
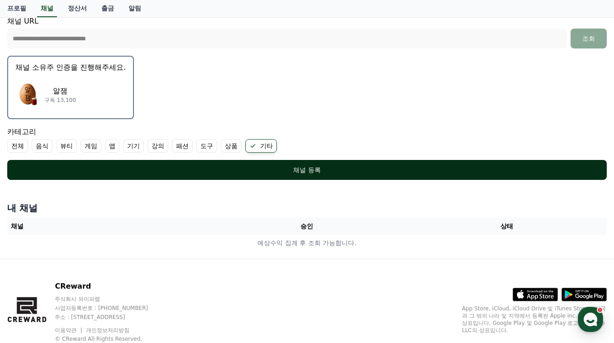
click at [307, 173] on div "채널 등록" at bounding box center [306, 169] width 563 height 9
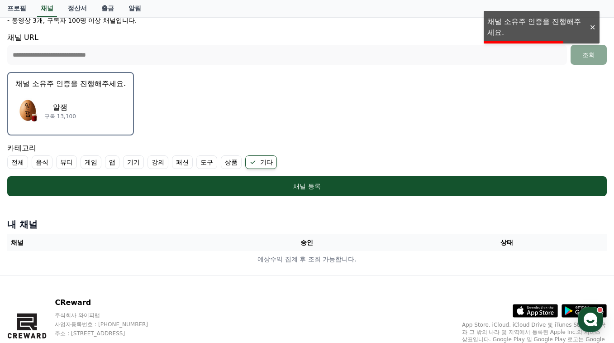
scroll to position [205, 0]
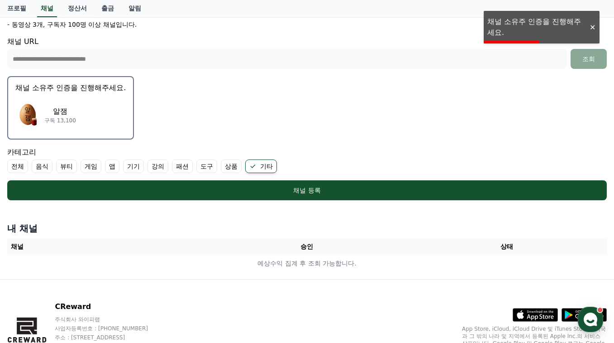
click at [64, 89] on p "채널 소유주 인증을 진행해주세요." at bounding box center [70, 87] width 110 height 11
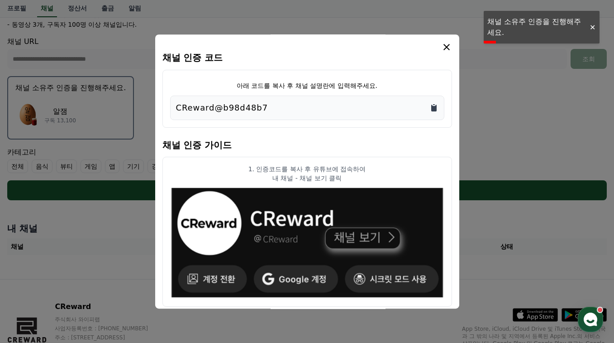
click at [432, 108] on icon "Copy to clipboard" at bounding box center [433, 108] width 5 height 7
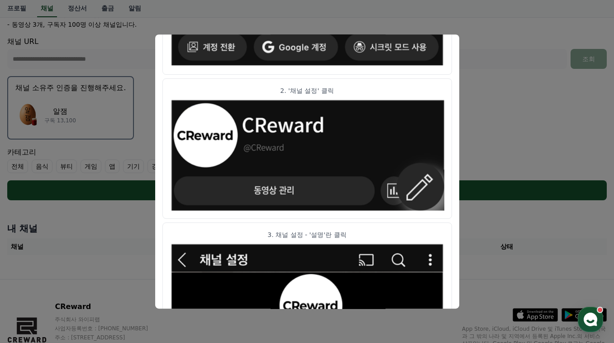
scroll to position [507, 0]
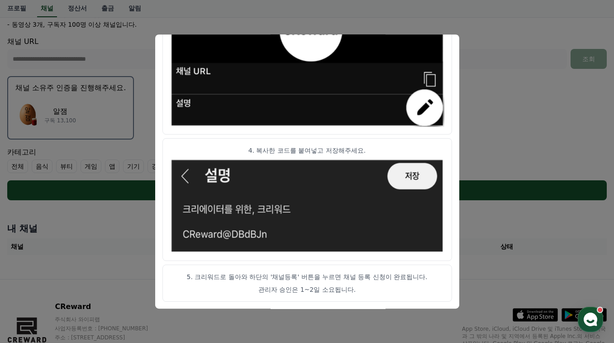
click at [501, 200] on button "close modal" at bounding box center [307, 171] width 614 height 343
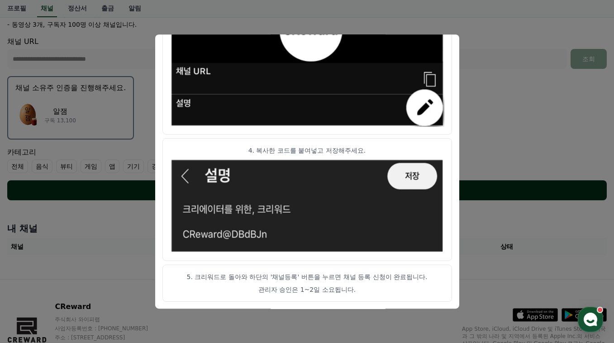
click at [502, 191] on div "채널 등록" at bounding box center [306, 190] width 563 height 9
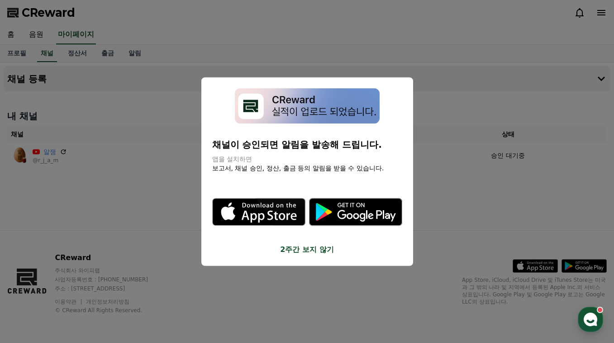
click at [311, 248] on button "2주간 보지 않기" at bounding box center [307, 249] width 190 height 11
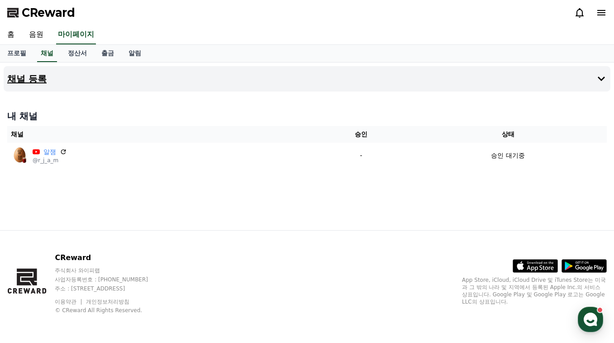
click at [36, 78] on h4 "채널 등록" at bounding box center [26, 79] width 39 height 10
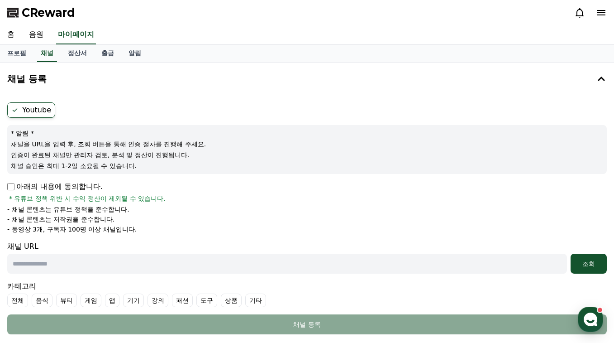
click at [47, 112] on label "Youtube" at bounding box center [31, 109] width 48 height 15
click at [11, 182] on p "아래의 내용에 동의합니다." at bounding box center [54, 186] width 95 height 11
click at [31, 261] on input "text" at bounding box center [287, 263] width 560 height 20
paste input "**********"
type input "**********"
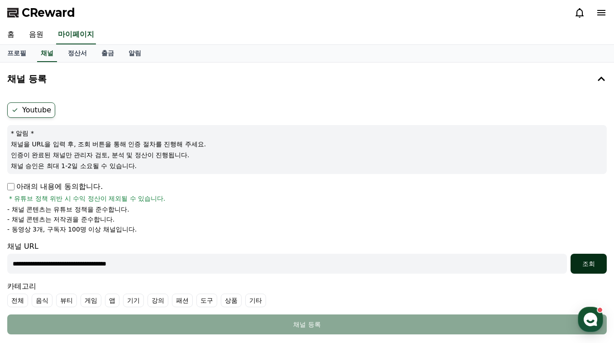
click at [587, 256] on button "조회" at bounding box center [589, 263] width 36 height 20
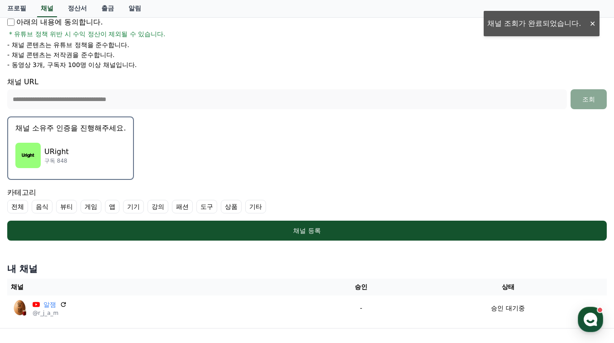
scroll to position [181, 0]
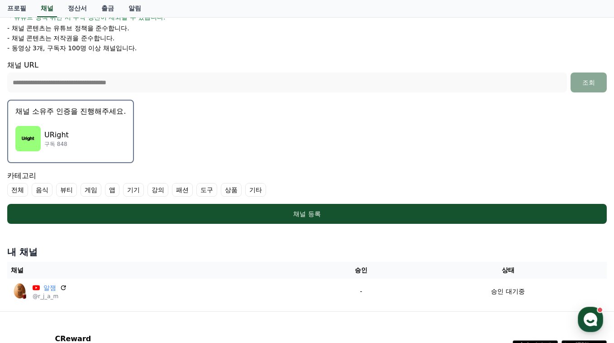
click at [245, 192] on label "기타" at bounding box center [255, 190] width 21 height 14
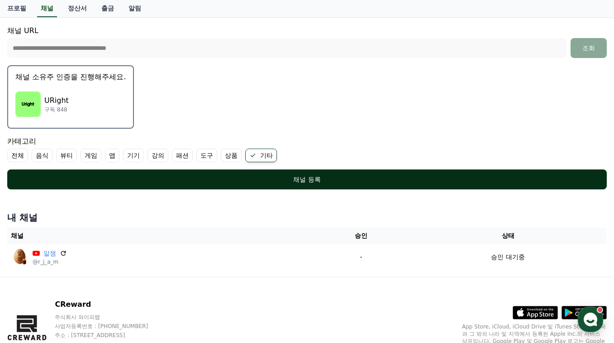
scroll to position [262, 0]
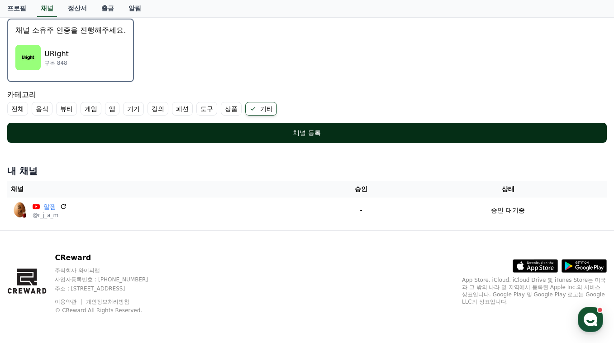
click at [272, 129] on div "채널 등록" at bounding box center [306, 132] width 563 height 9
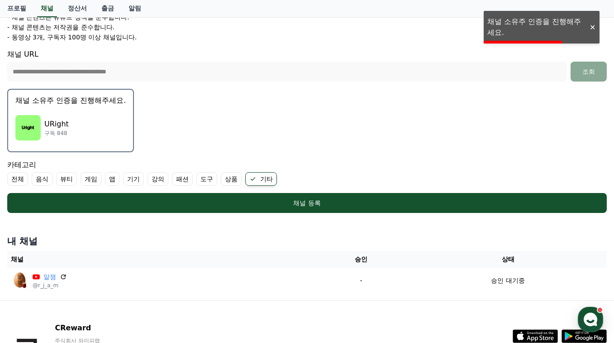
scroll to position [186, 0]
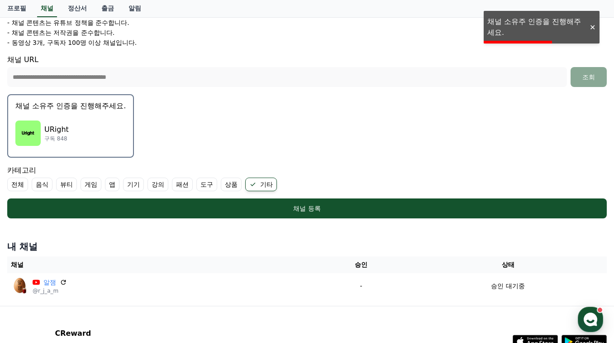
click at [36, 129] on img "button" at bounding box center [27, 132] width 25 height 25
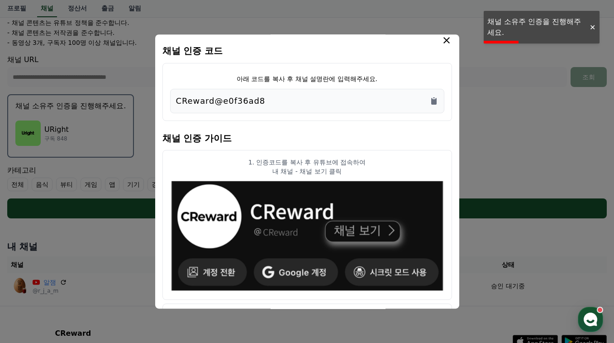
scroll to position [0, 0]
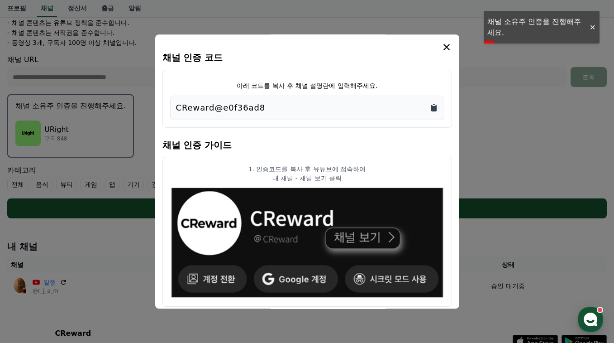
click at [435, 105] on icon "Copy to clipboard" at bounding box center [433, 108] width 5 height 7
click at [446, 49] on icon "modal" at bounding box center [446, 47] width 11 height 11
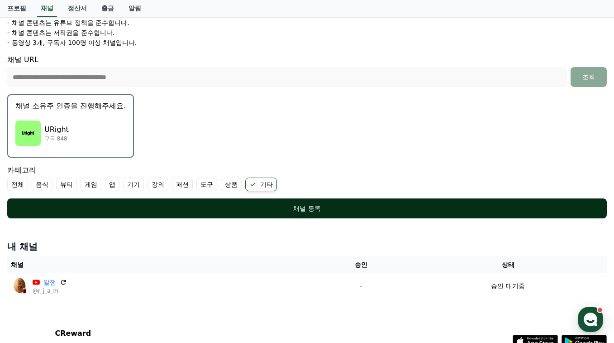
click at [134, 205] on div "채널 등록" at bounding box center [306, 208] width 563 height 9
